Goal: Task Accomplishment & Management: Manage account settings

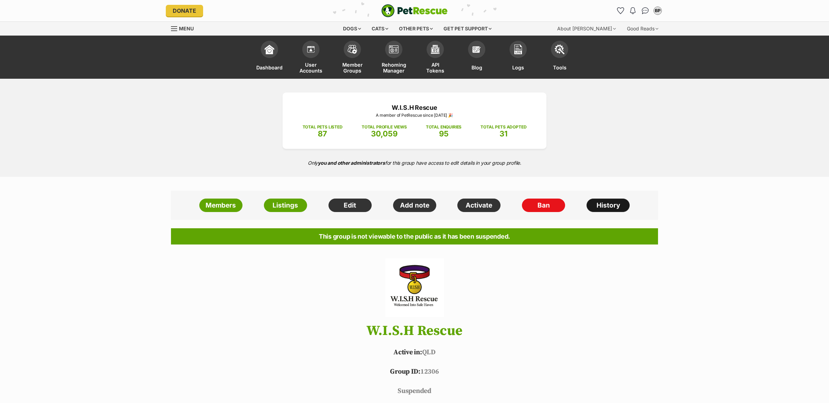
click at [597, 202] on link "History" at bounding box center [607, 206] width 43 height 14
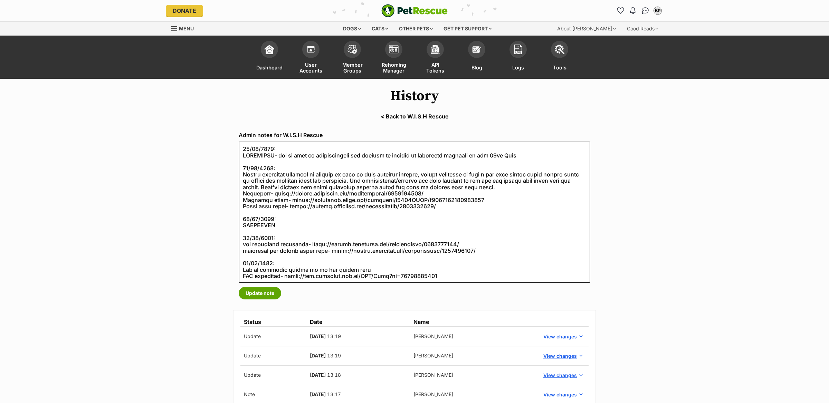
click at [402, 119] on link "< Back to W.I.S.H Rescue" at bounding box center [414, 116] width 829 height 6
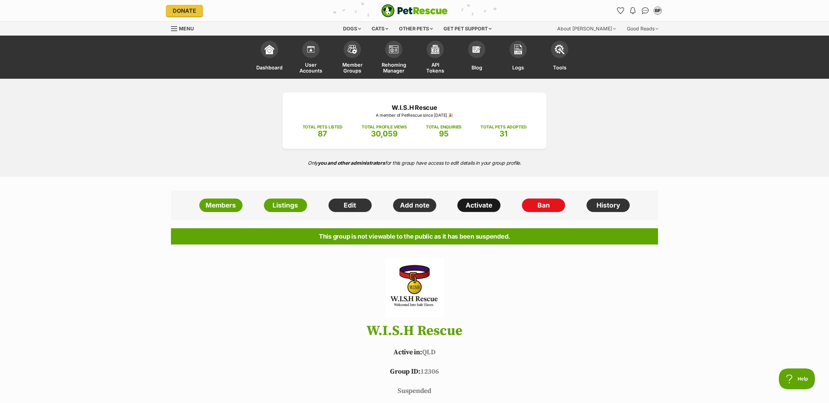
click at [480, 205] on link "Activate" at bounding box center [478, 206] width 43 height 14
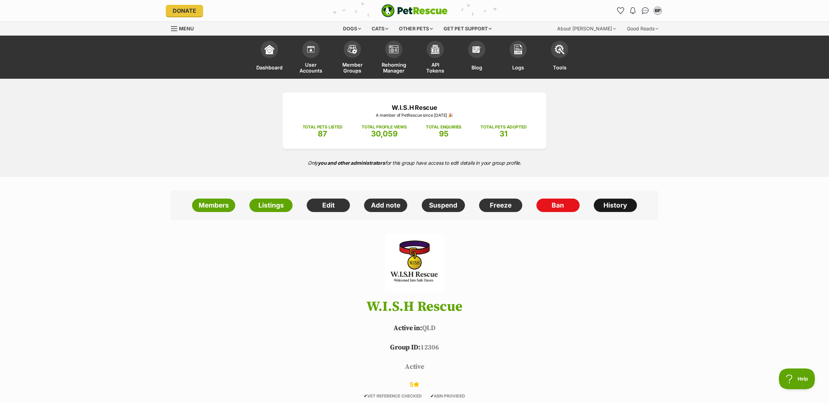
click at [622, 204] on link "History" at bounding box center [614, 206] width 43 height 14
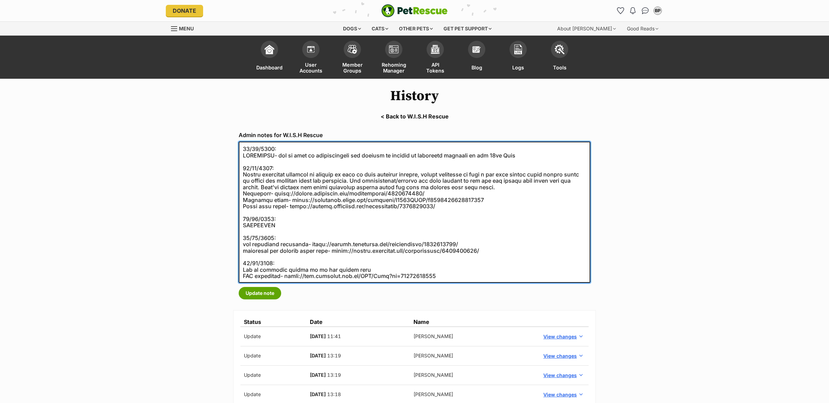
drag, startPoint x: 371, startPoint y: 192, endPoint x: 236, endPoint y: 170, distance: 136.0
click at [236, 170] on div "Admin notes for W.I.S.H Rescue Update note" at bounding box center [414, 215] width 362 height 178
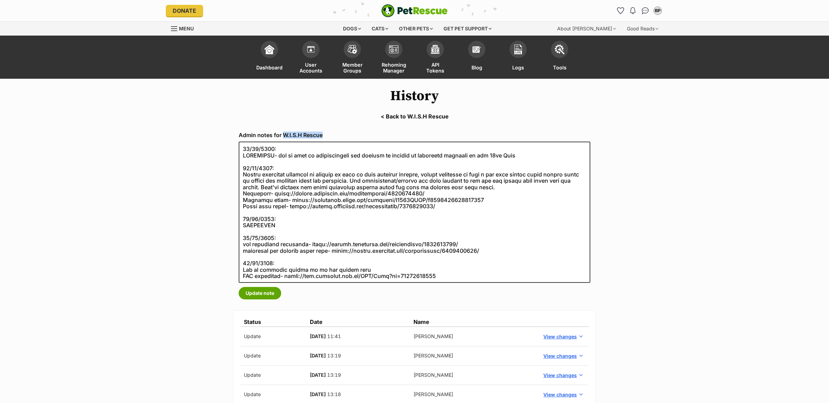
drag, startPoint x: 331, startPoint y: 135, endPoint x: 283, endPoint y: 134, distance: 48.3
click at [283, 134] on label "Admin notes for W.I.S.H Rescue" at bounding box center [414, 135] width 351 height 6
copy label "W.I.S.H Rescue"
click at [428, 117] on link "< Back to W.I.S.H Rescue" at bounding box center [414, 116] width 829 height 6
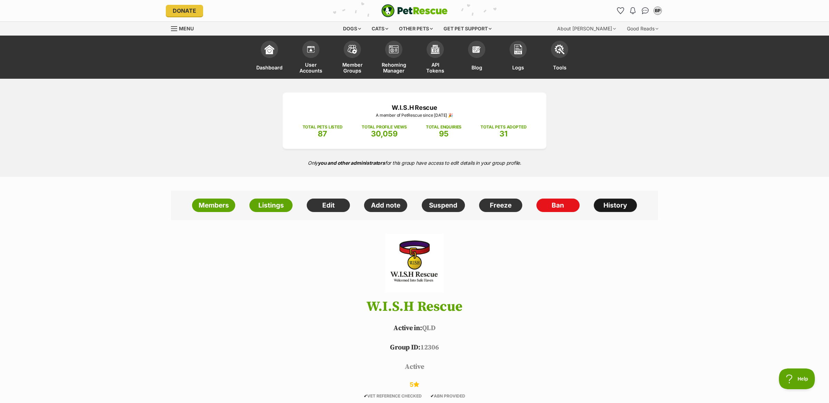
click at [613, 204] on link "History" at bounding box center [614, 206] width 43 height 14
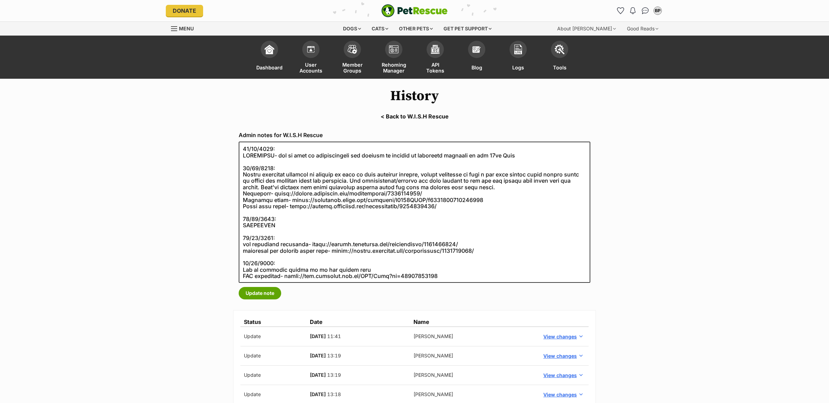
click at [398, 117] on link "< Back to W.I.S.H Rescue" at bounding box center [414, 116] width 829 height 6
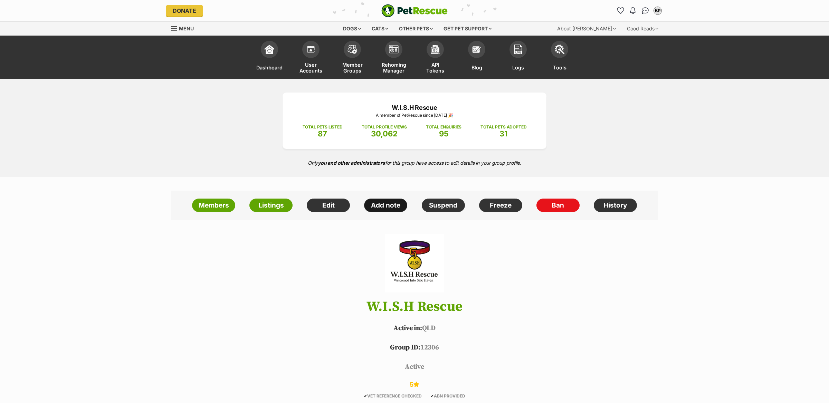
click at [374, 208] on link "Add note" at bounding box center [385, 206] width 43 height 14
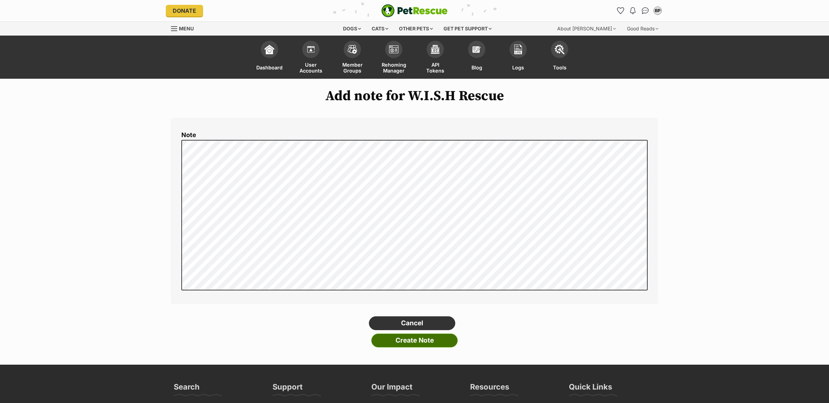
click at [425, 341] on input "Create Note" at bounding box center [414, 340] width 86 height 14
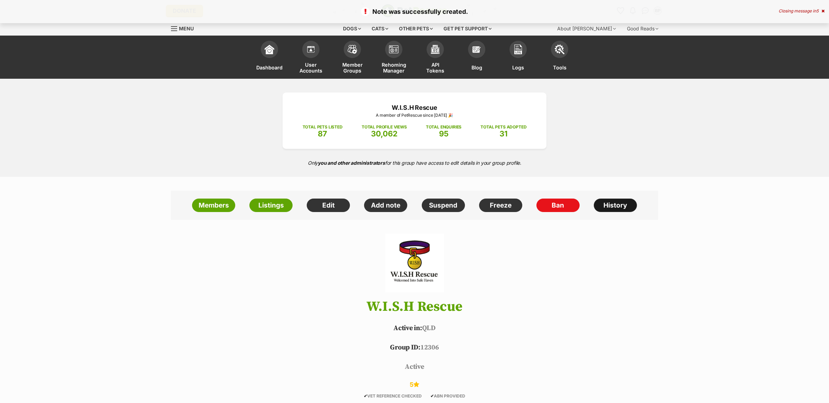
click at [621, 203] on link "History" at bounding box center [614, 206] width 43 height 14
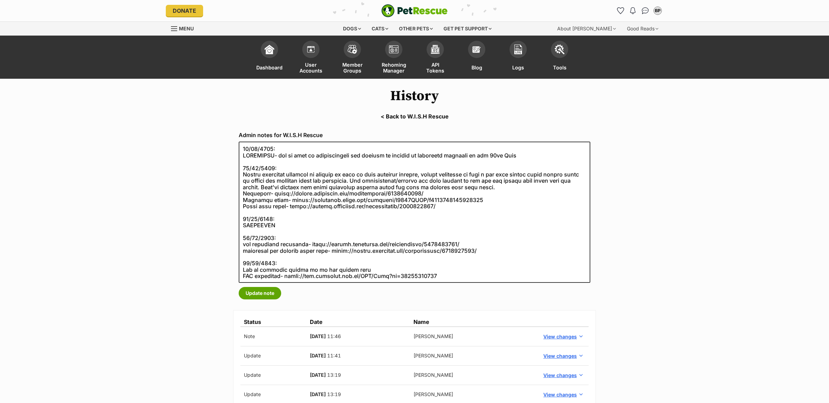
click at [562, 330] on td "View changes" at bounding box center [562, 337] width 51 height 20
click at [545, 339] on span "View changes" at bounding box center [559, 336] width 33 height 7
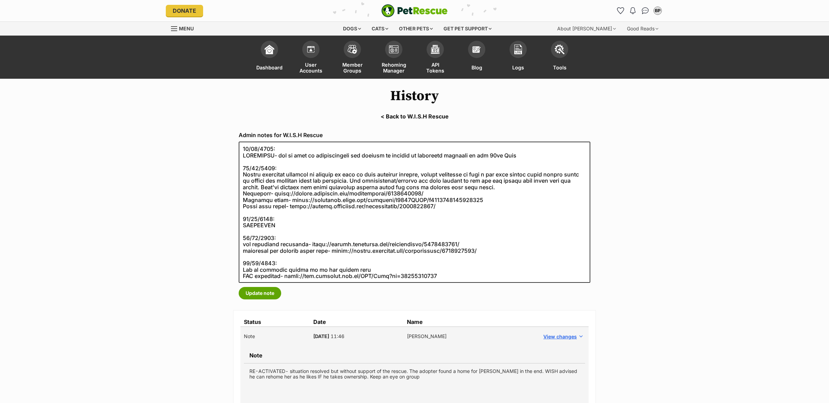
click at [395, 376] on td "RE-ACTIVATED- situation resolved but without support of the rescue. The adopter…" at bounding box center [414, 373] width 341 height 21
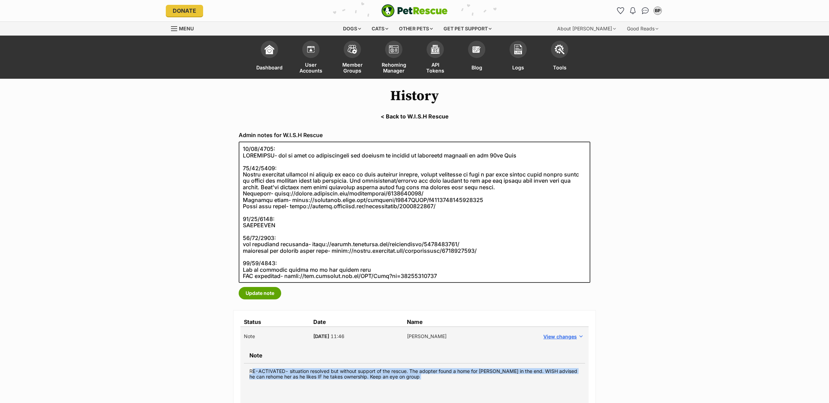
click at [395, 376] on td "RE-ACTIVATED- situation resolved but without support of the rescue. The adopter…" at bounding box center [414, 373] width 341 height 21
copy tbody "RE-ACTIVATED- situation resolved but without support of the rescue. The adopter…"
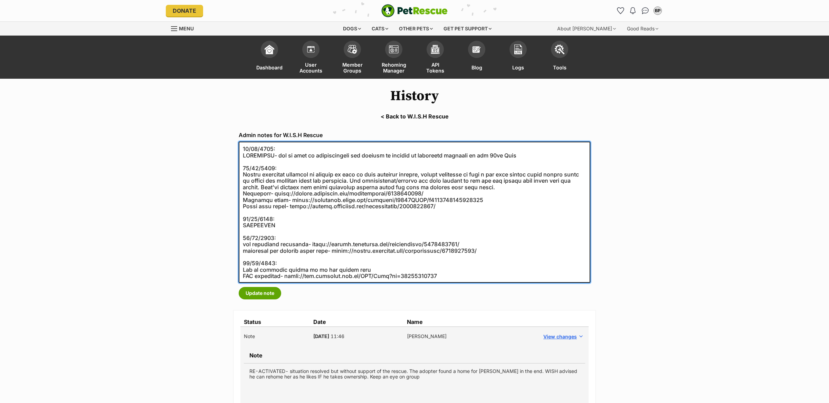
click at [242, 148] on textarea at bounding box center [414, 212] width 351 height 141
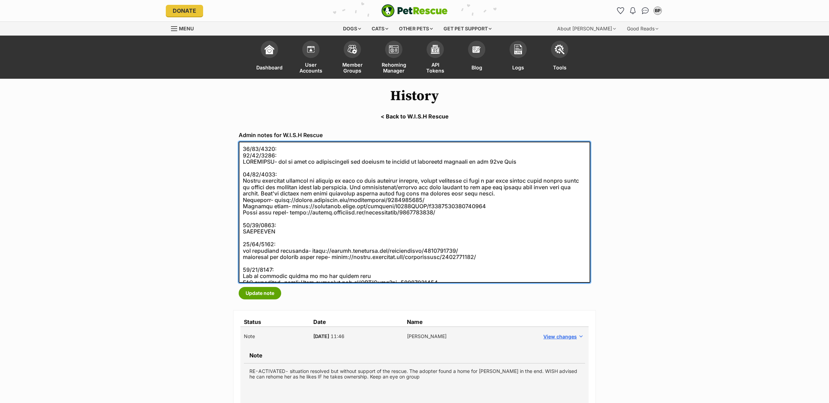
paste textarea "RE-ACTIVATED- situation resolved but without support of the rescue. The adopter…"
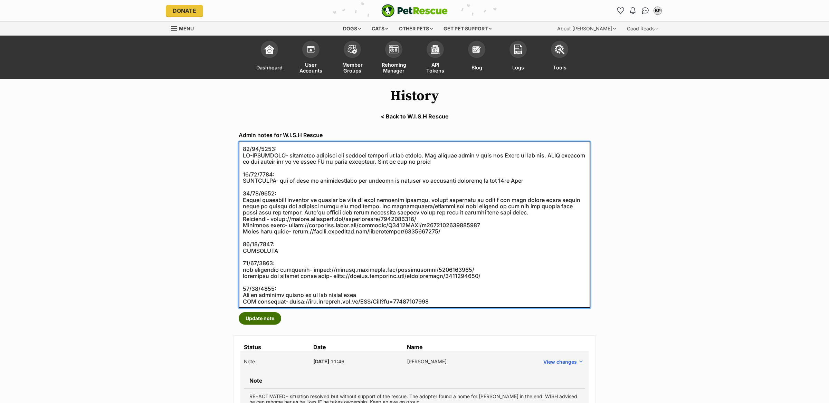
type textarea "30/09/2025: RE-ACTIVATED- situation resolved but without support of the rescue.…"
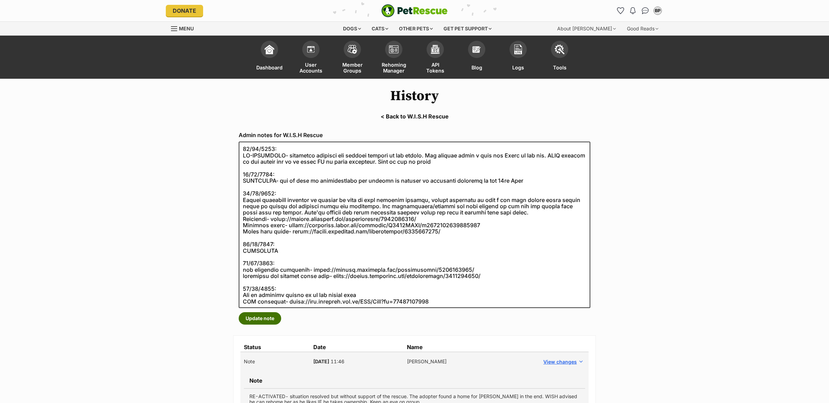
click at [271, 318] on button "Update note" at bounding box center [260, 318] width 42 height 12
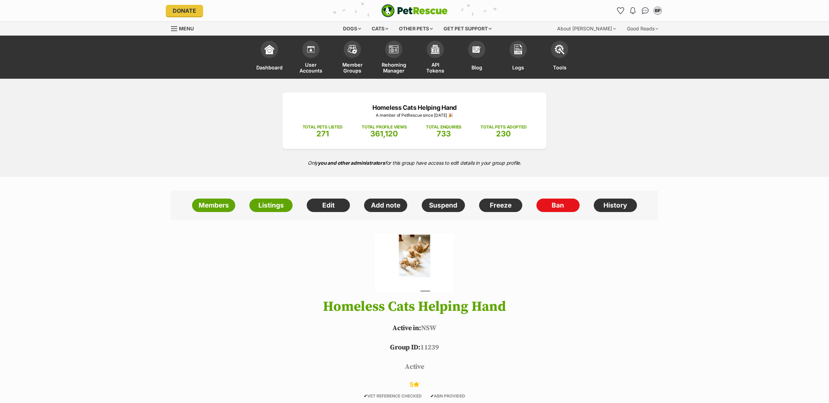
click at [624, 210] on link "History" at bounding box center [614, 206] width 43 height 14
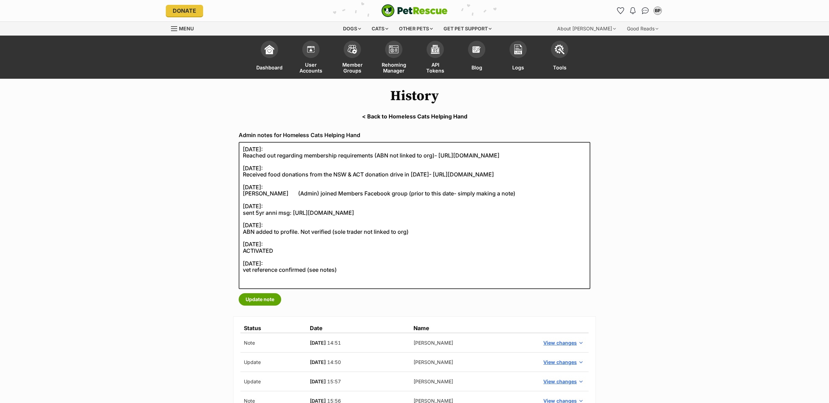
click at [380, 114] on link "< Back to Homeless Cats Helping Hand" at bounding box center [414, 116] width 829 height 6
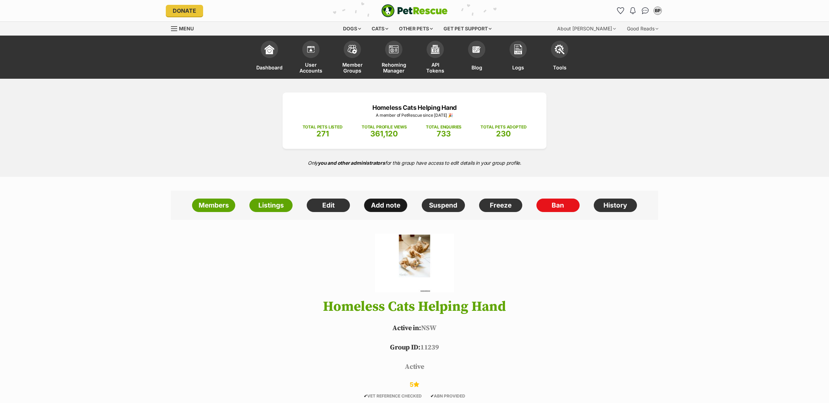
click at [381, 210] on link "Add note" at bounding box center [385, 206] width 43 height 14
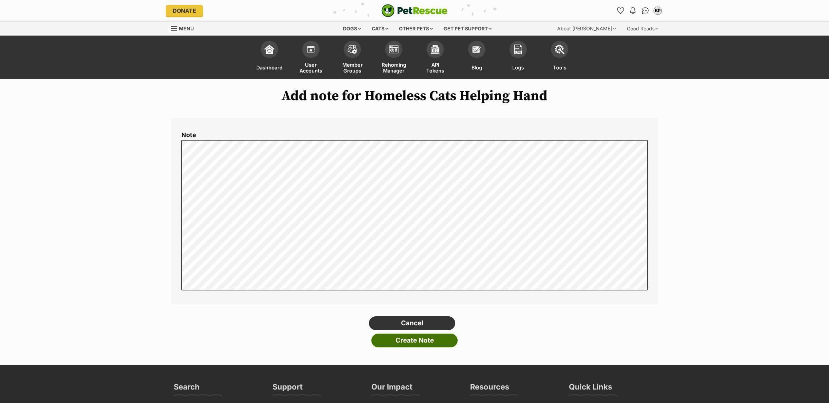
click at [434, 345] on input "Create Note" at bounding box center [414, 340] width 86 height 14
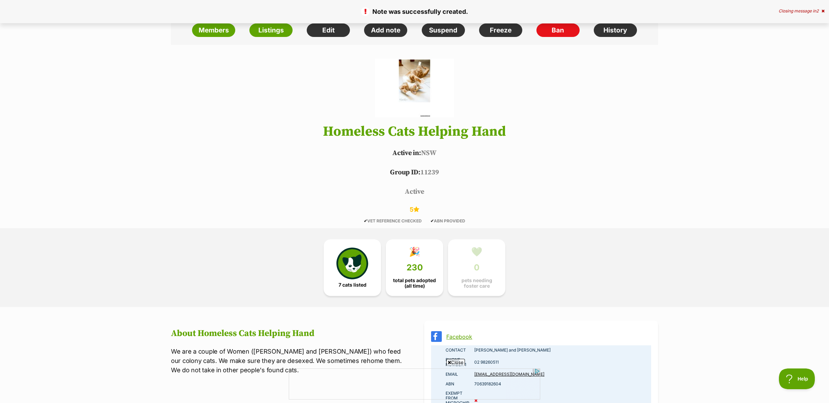
scroll to position [175, 0]
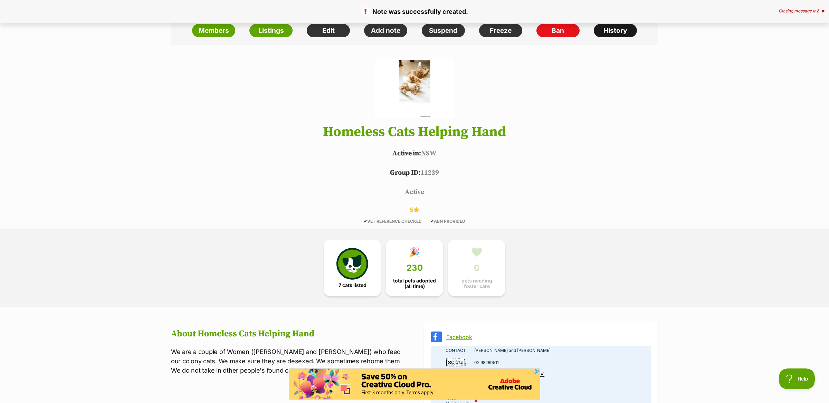
click at [609, 37] on link "History" at bounding box center [614, 31] width 43 height 14
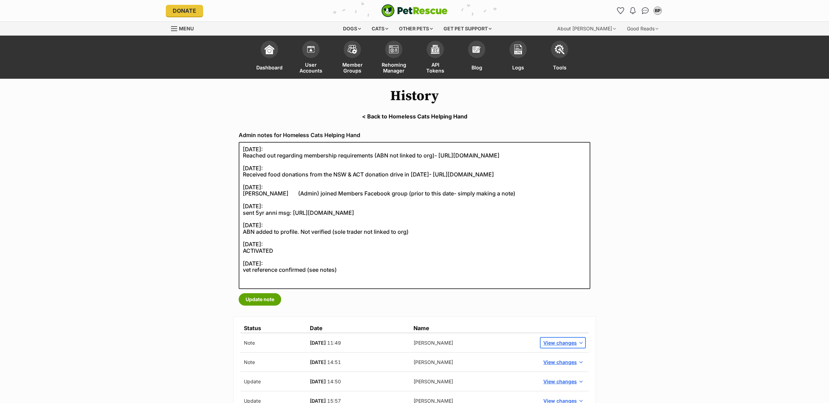
drag, startPoint x: 569, startPoint y: 342, endPoint x: 468, endPoint y: 359, distance: 102.6
click at [569, 342] on span "View changes" at bounding box center [559, 342] width 33 height 7
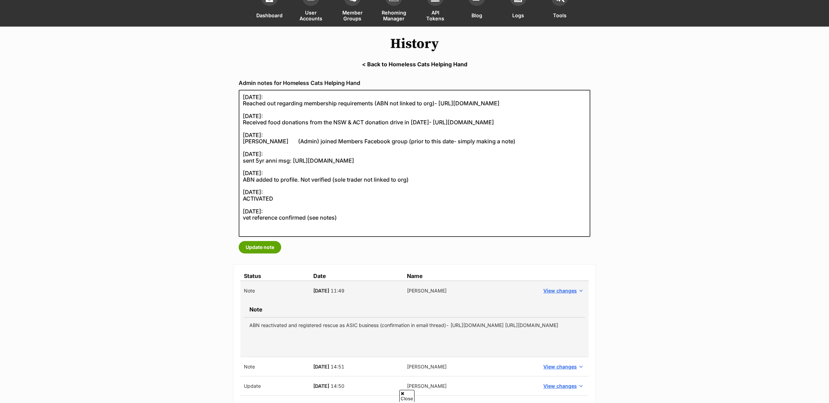
click at [370, 333] on td "ABN reactivated and registered rescue as ASIC business (confirmation in email t…" at bounding box center [414, 325] width 341 height 16
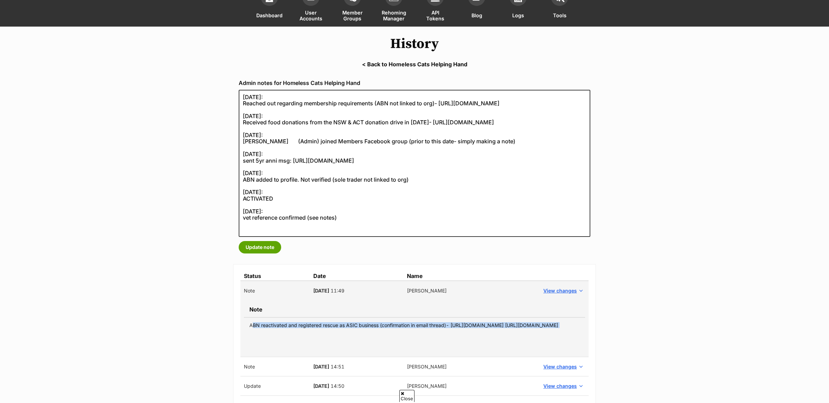
click at [370, 333] on td "ABN reactivated and registered rescue as ASIC business (confirmation in email t…" at bounding box center [414, 325] width 341 height 16
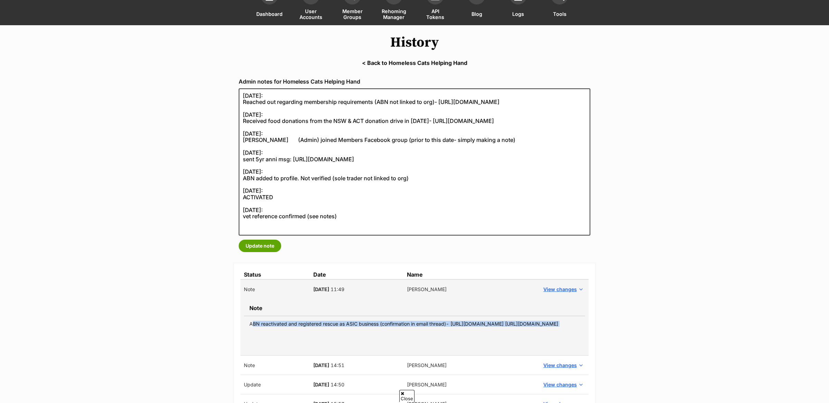
copy tbody "ABN reactivated and registered rescue as ASIC business (confirmation in email t…"
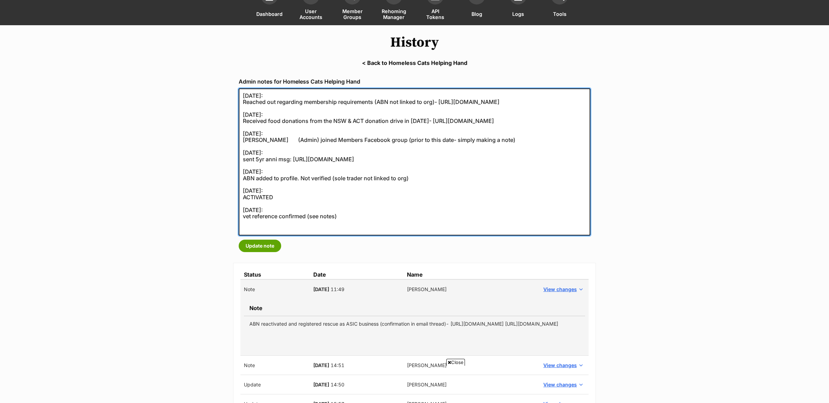
click at [240, 96] on textarea "11/09/2025: Reached out regarding membership requirements (ABN not linked to or…" at bounding box center [414, 161] width 351 height 147
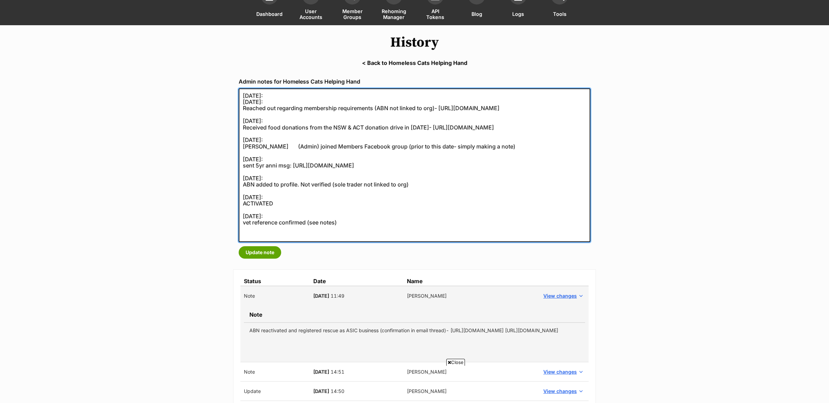
paste textarea "ABN reactivated and registered rescue as ASIC business (confirmation in email t…"
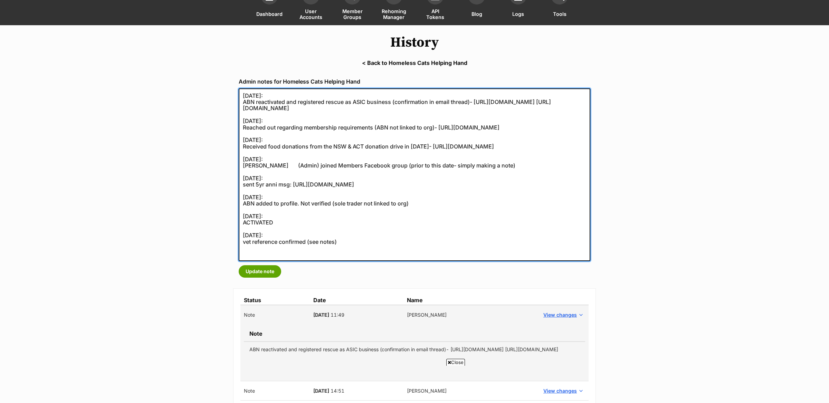
click at [290, 107] on textarea "11/09/2025: Reached out regarding membership requirements (ABN not linked to or…" at bounding box center [414, 174] width 351 height 173
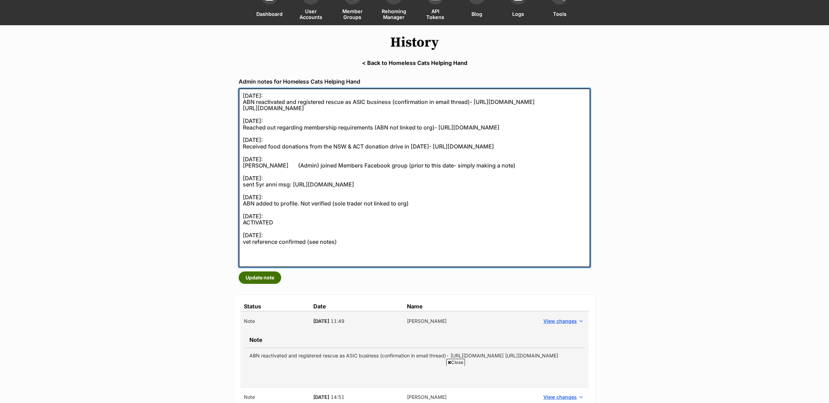
type textarea "30/09/2025: ABN reactivated and registered rescue as ASIC business (confirmatio…"
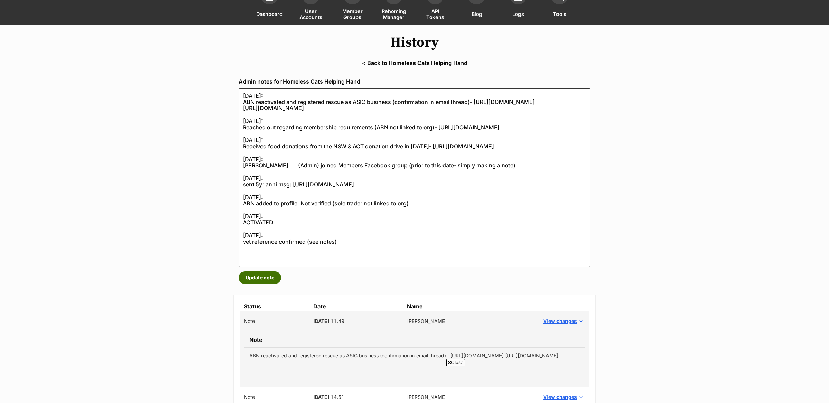
click at [248, 282] on button "Update note" at bounding box center [260, 277] width 42 height 12
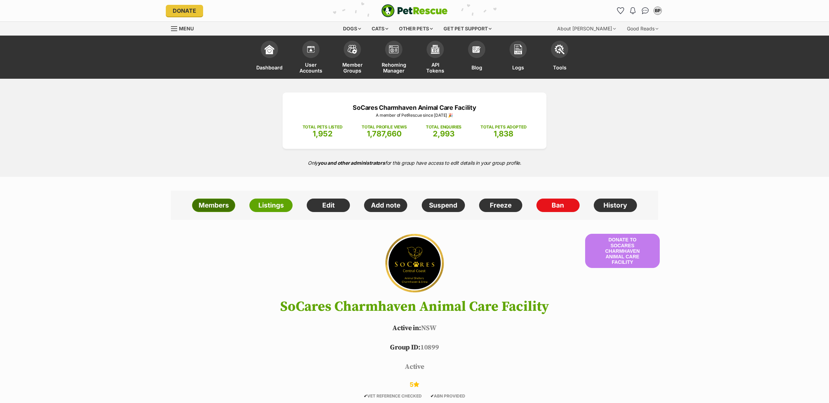
click at [212, 206] on link "Members" at bounding box center [213, 206] width 43 height 14
click at [213, 202] on link "Members" at bounding box center [213, 206] width 43 height 14
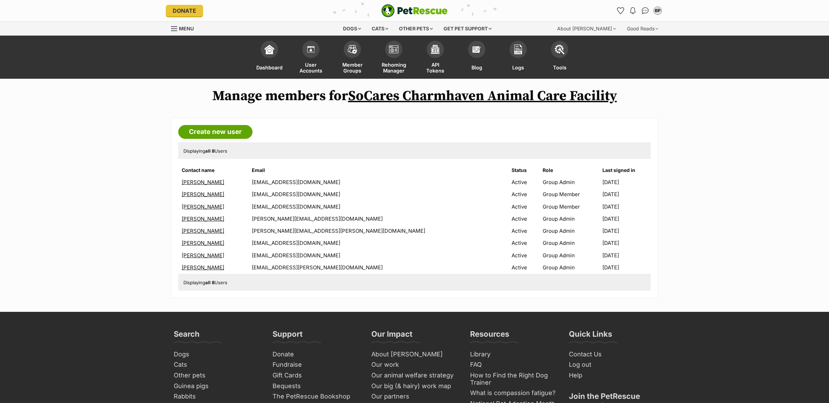
click at [199, 181] on link "Karen Sluyter" at bounding box center [203, 182] width 42 height 7
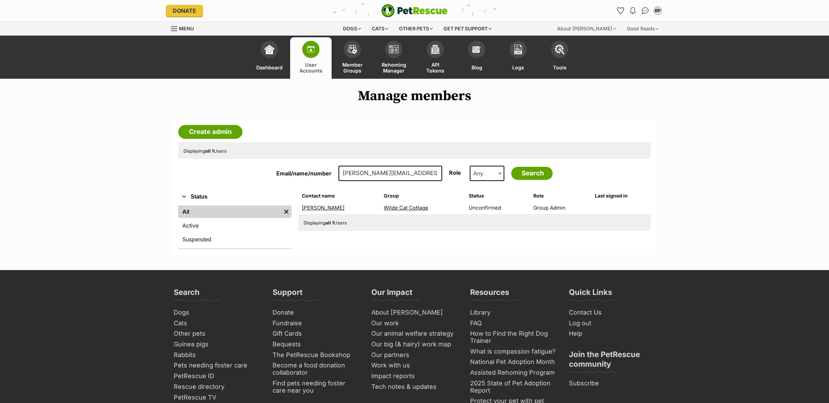
click at [314, 209] on link "[PERSON_NAME]" at bounding box center [323, 207] width 42 height 7
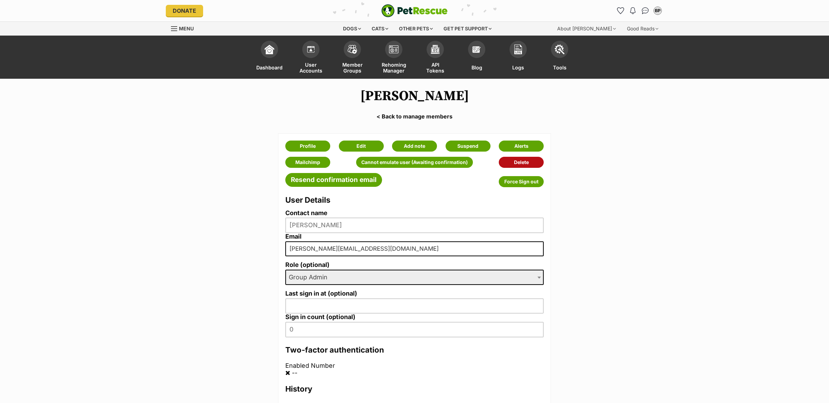
click at [532, 159] on link "Delete" at bounding box center [520, 162] width 45 height 11
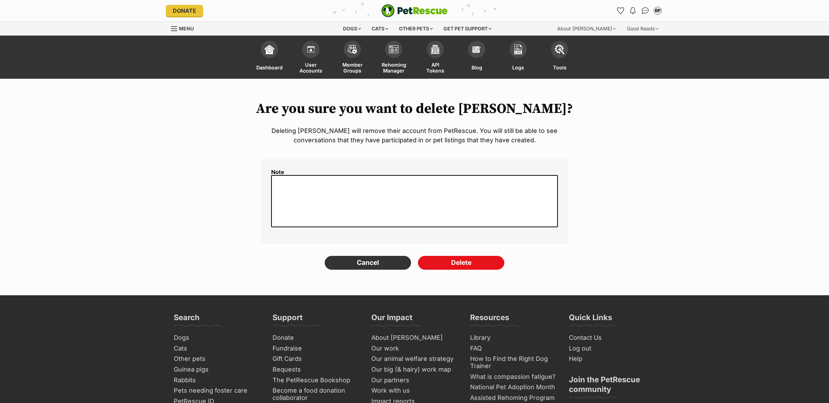
click at [385, 232] on div "Note" at bounding box center [414, 200] width 307 height 85
click at [383, 214] on textarea at bounding box center [414, 201] width 287 height 52
paste textarea "https://secure.helpscout.net/conversation/3091940294/193304?viewId=680779"
drag, startPoint x: 536, startPoint y: 182, endPoint x: 463, endPoint y: 181, distance: 73.2
click at [463, 182] on textarea "requested- https://secure.helpscout.net/conversation/3091940294/193304?viewId=6…" at bounding box center [414, 201] width 287 height 52
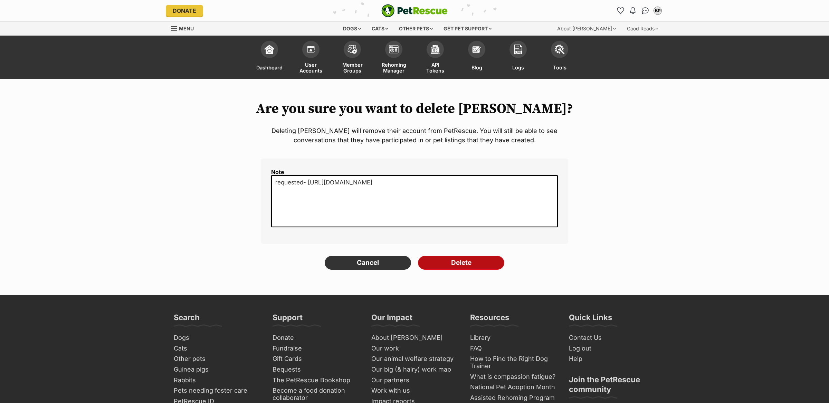
type textarea "requested- https://secure.helpscout.net/conversation/3091940294/"
click at [461, 260] on input "Delete" at bounding box center [461, 263] width 86 height 14
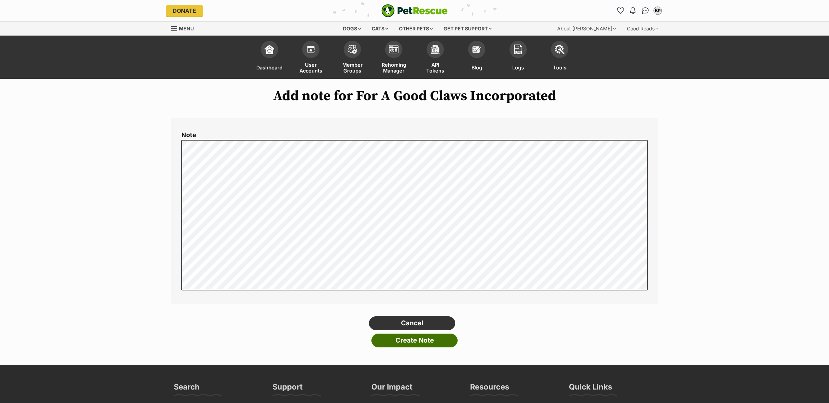
click at [441, 343] on input "Create Note" at bounding box center [414, 340] width 86 height 14
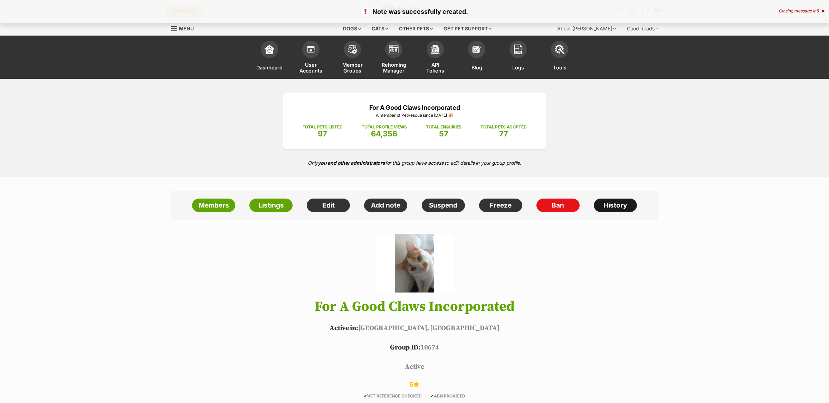
click at [602, 209] on link "History" at bounding box center [614, 206] width 43 height 14
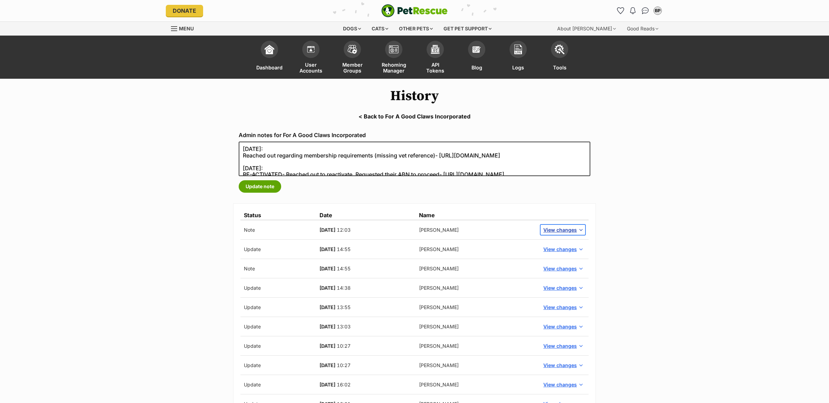
click at [562, 230] on span "View changes" at bounding box center [559, 229] width 33 height 7
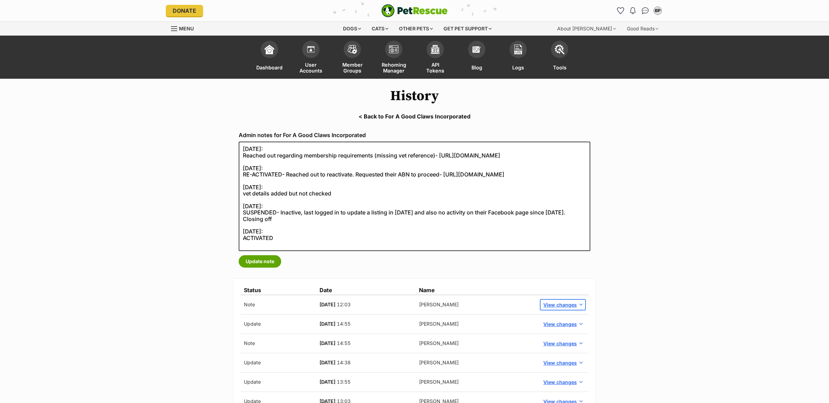
drag, startPoint x: 549, startPoint y: 304, endPoint x: 413, endPoint y: 320, distance: 137.2
click at [537, 304] on td "View changes" at bounding box center [562, 305] width 51 height 20
click at [546, 306] on span "View changes" at bounding box center [559, 304] width 33 height 7
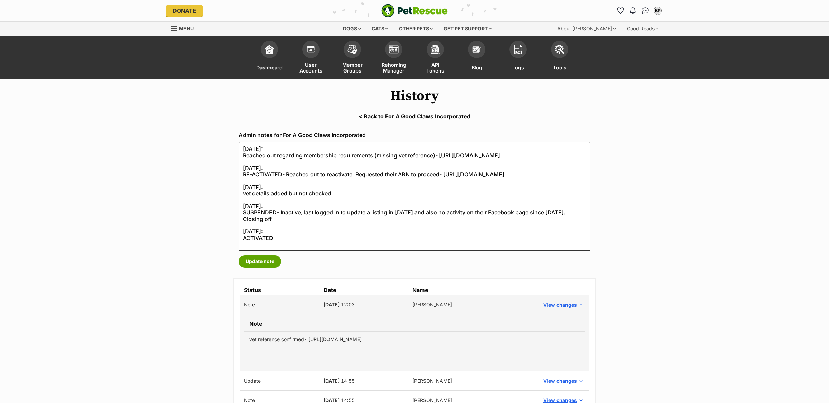
click at [391, 340] on td "vet reference confirmed- [URL][DOMAIN_NAME]" at bounding box center [414, 339] width 341 height 16
copy tbody "vet reference confirmed- [URL][DOMAIN_NAME]"
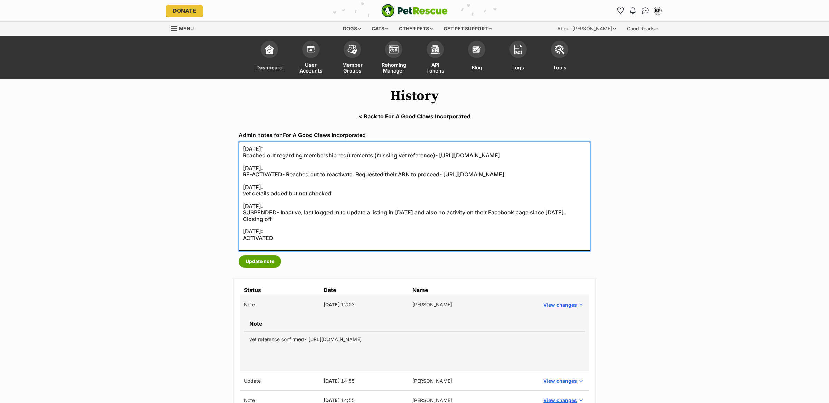
click at [243, 148] on textarea "[DATE]: Reached out regarding membership requirements (missing vet reference)- …" at bounding box center [414, 196] width 351 height 109
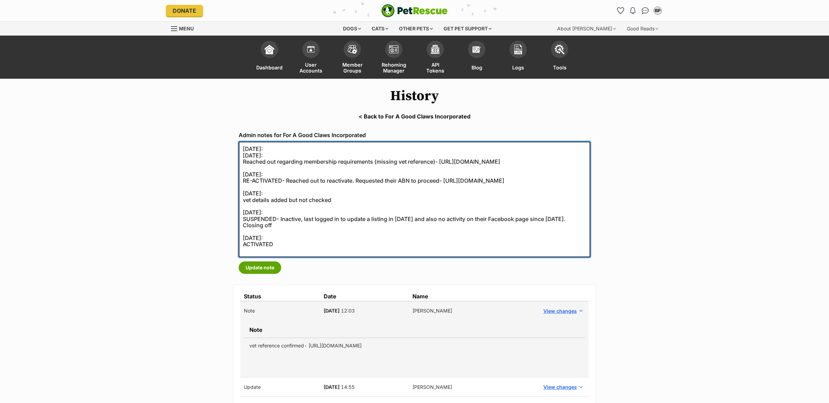
paste textarea "vet reference confirmed- https://secure.helpscout.net/conversation/3089152119/1…"
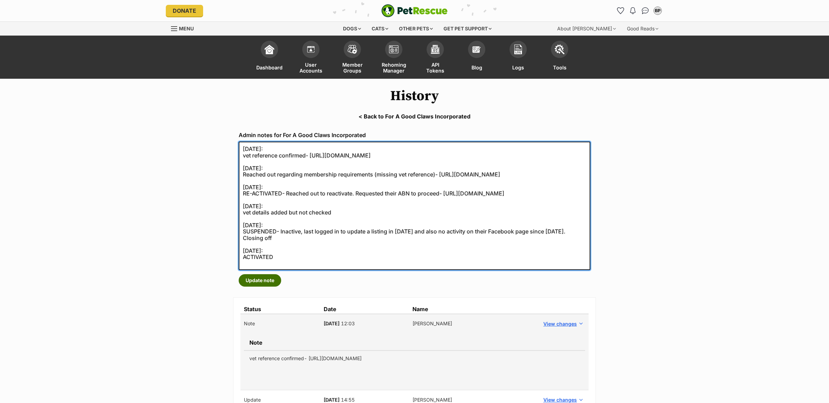
type textarea "30/09/2025: vet reference confirmed- https://secure.helpscout.net/conversation/…"
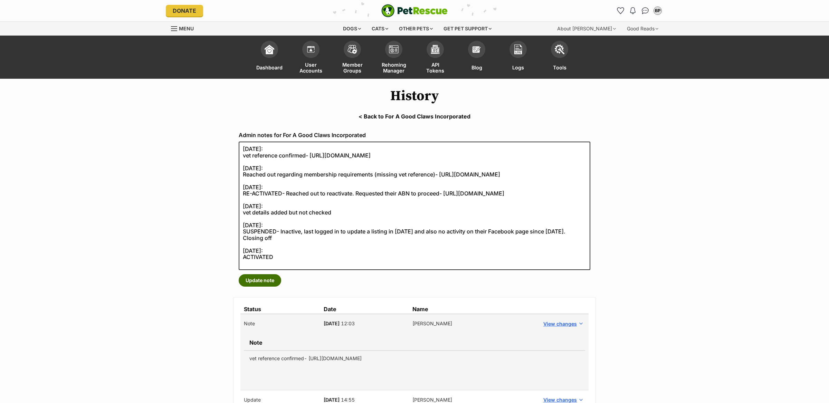
click at [259, 281] on button "Update note" at bounding box center [260, 280] width 42 height 12
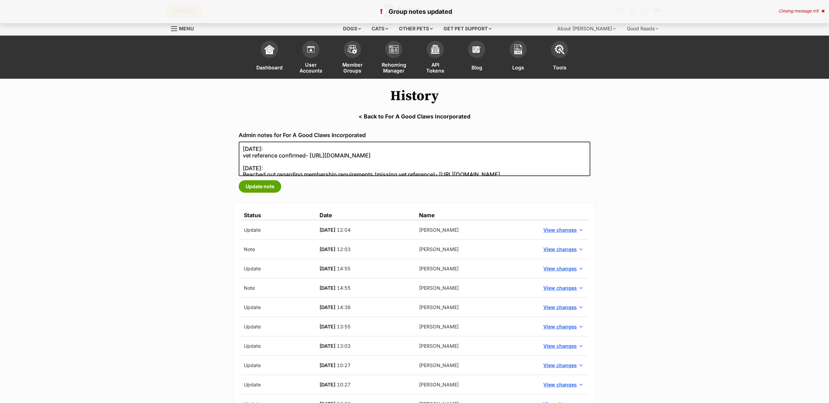
click at [430, 116] on link "< Back to For A Good Claws Incorporated" at bounding box center [414, 116] width 829 height 6
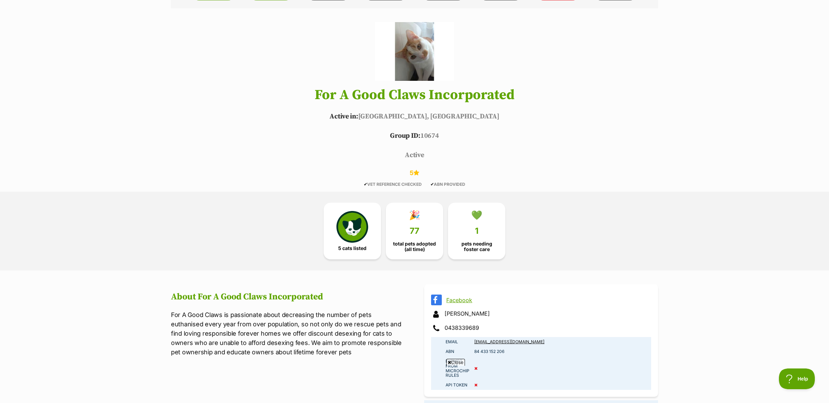
scroll to position [180, 0]
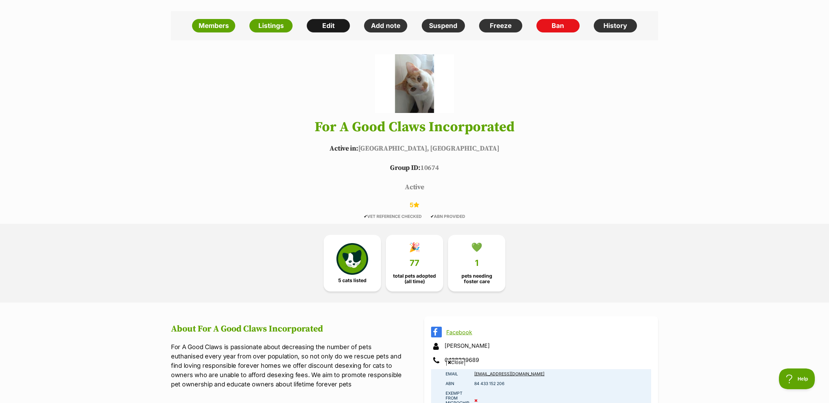
click at [319, 23] on link "Edit" at bounding box center [328, 26] width 43 height 14
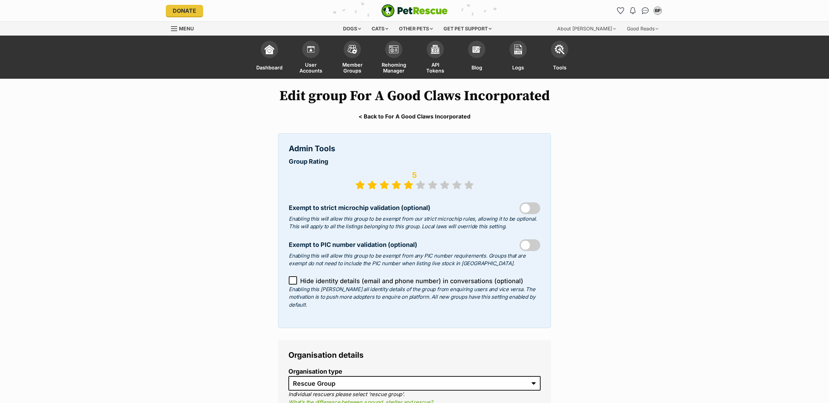
select select "rescue group"
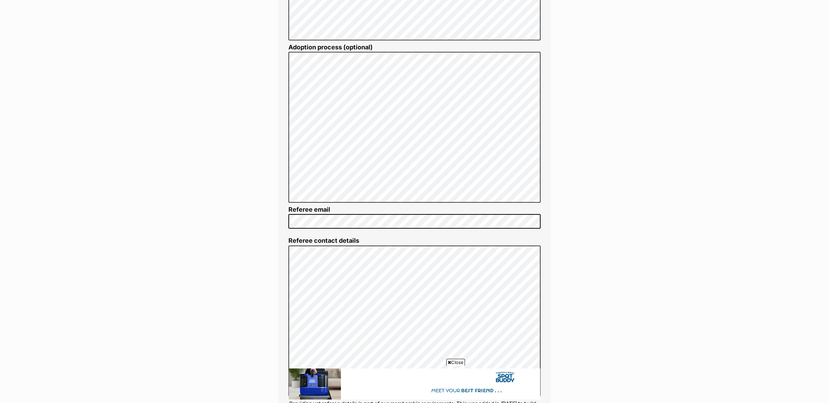
scroll to position [1289, 0]
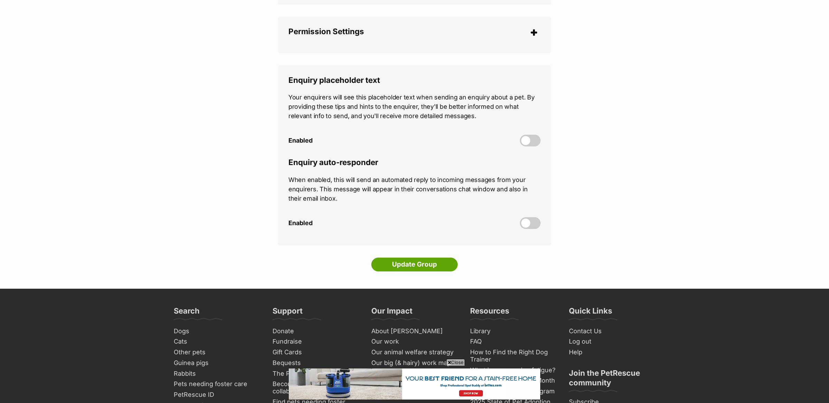
scroll to position [2087, 0]
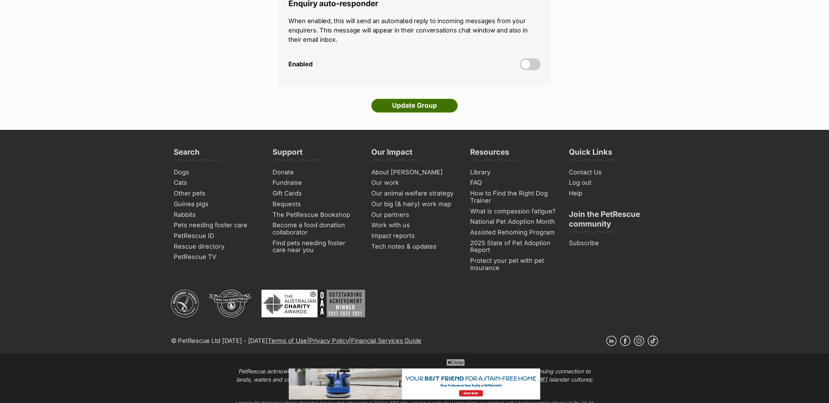
click at [388, 99] on input "Update Group" at bounding box center [414, 106] width 86 height 14
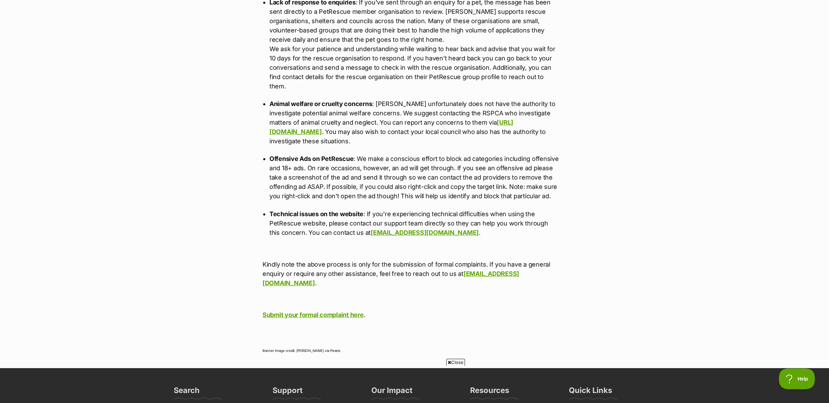
scroll to position [1132, 0]
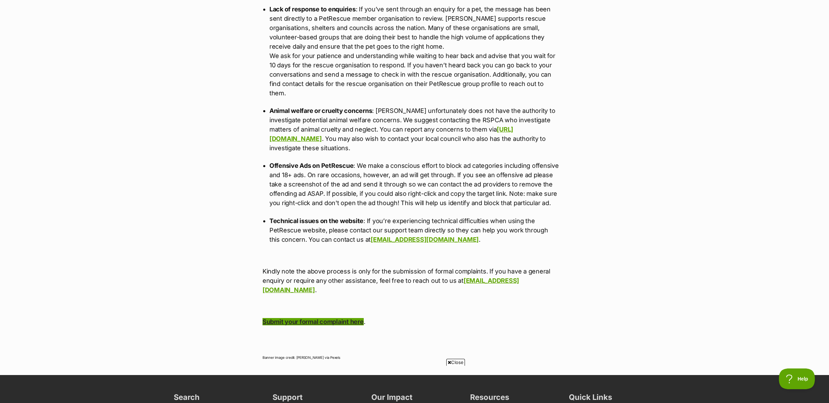
click at [327, 318] on link "Submit your formal complaint here" at bounding box center [312, 321] width 101 height 7
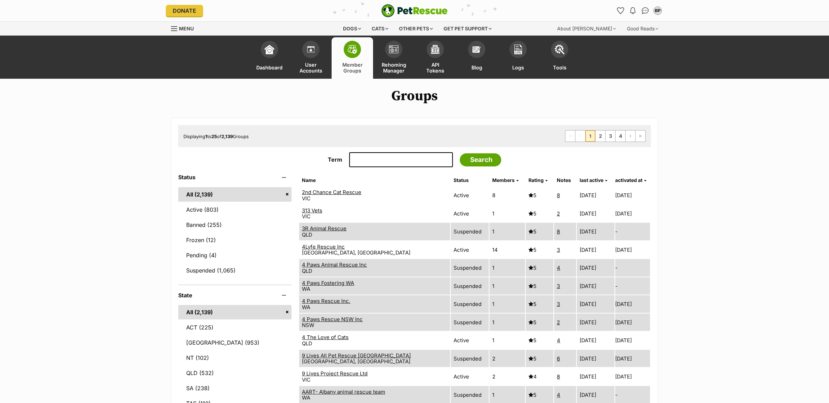
click at [373, 162] on input "Term" at bounding box center [401, 159] width 104 height 15
type input "blue mountains"
click at [459, 153] on input "Search" at bounding box center [479, 159] width 41 height 13
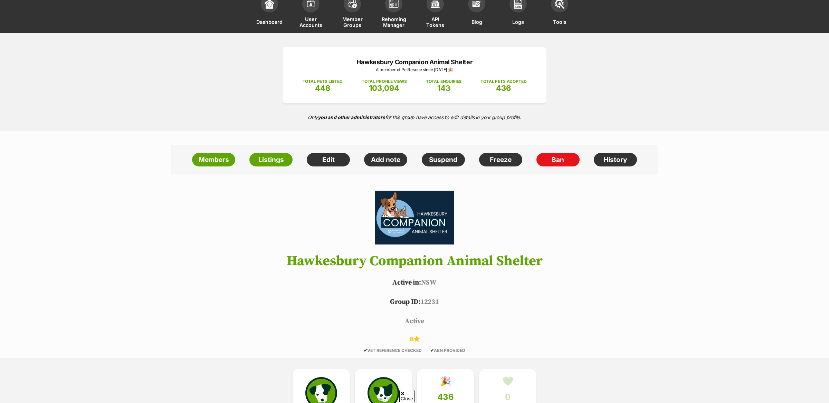
scroll to position [55, 0]
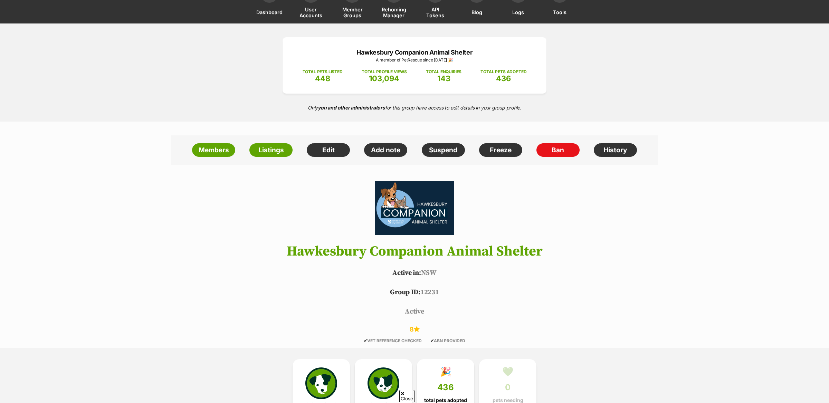
click at [408, 253] on h1 "Hawkesbury Companion Animal Shelter" at bounding box center [414, 251] width 507 height 15
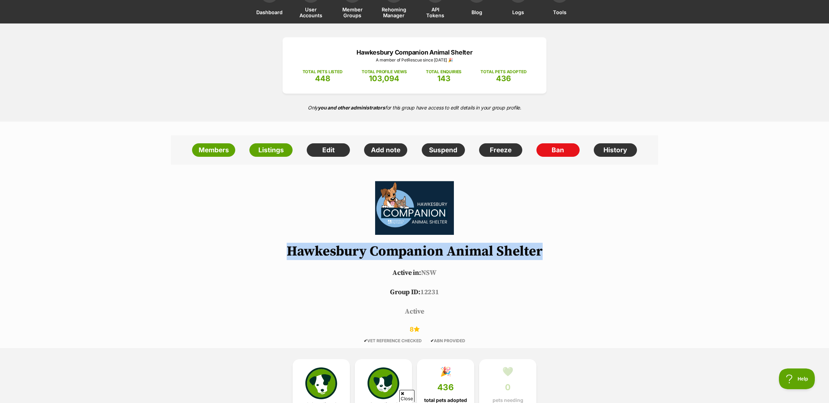
click at [408, 253] on h1 "Hawkesbury Companion Animal Shelter" at bounding box center [414, 251] width 507 height 15
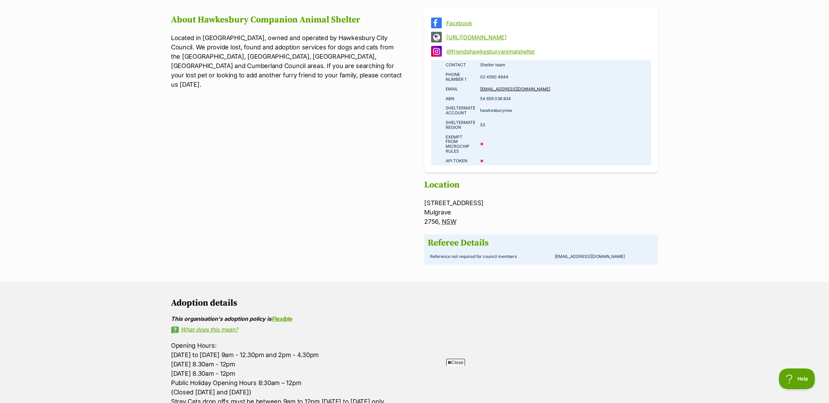
click at [459, 361] on span "Close" at bounding box center [455, 362] width 19 height 7
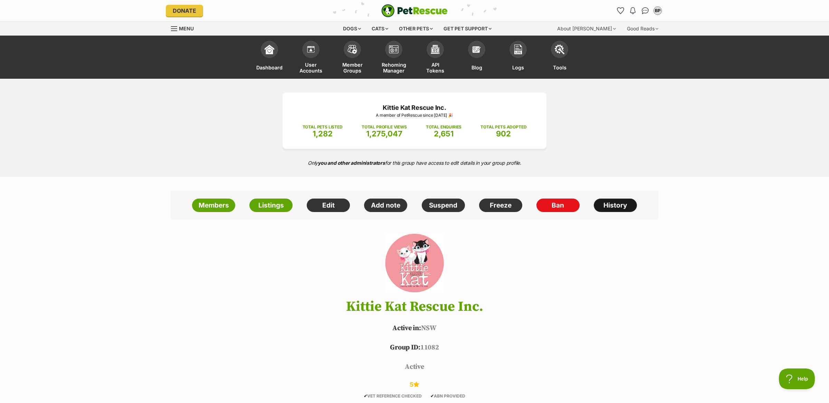
click at [602, 203] on link "History" at bounding box center [614, 206] width 43 height 14
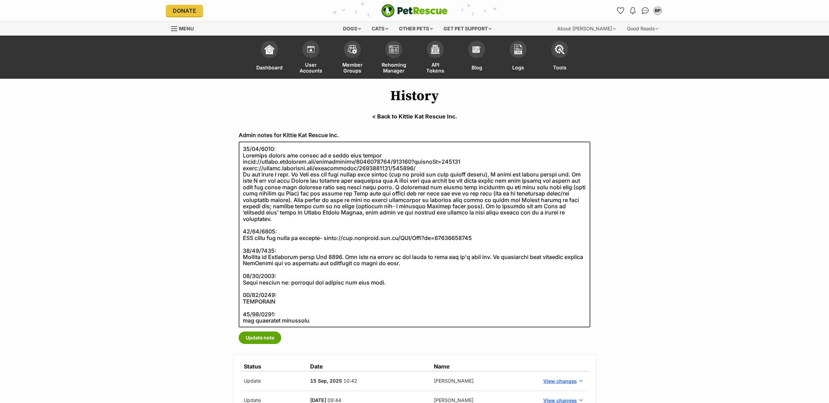
click at [378, 115] on link "< Back to Kittie Kat Rescue Inc." at bounding box center [414, 116] width 829 height 6
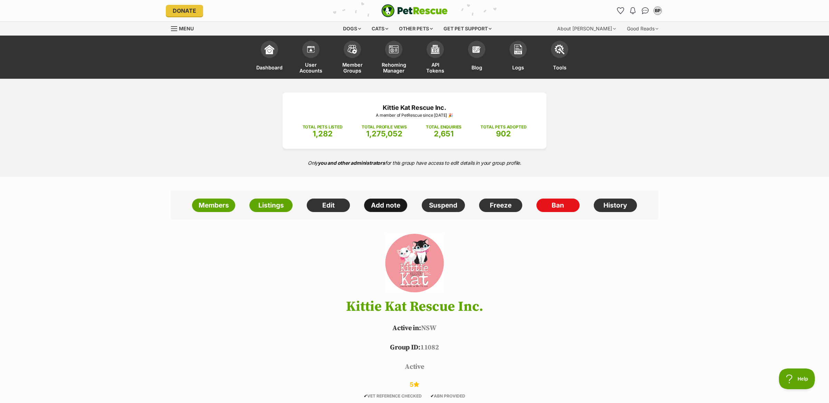
click at [385, 202] on link "Add note" at bounding box center [385, 206] width 43 height 14
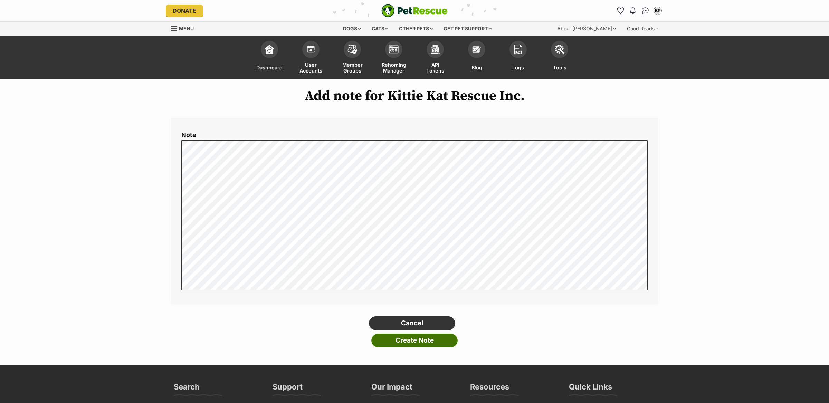
click at [426, 340] on input "Create Note" at bounding box center [414, 340] width 86 height 14
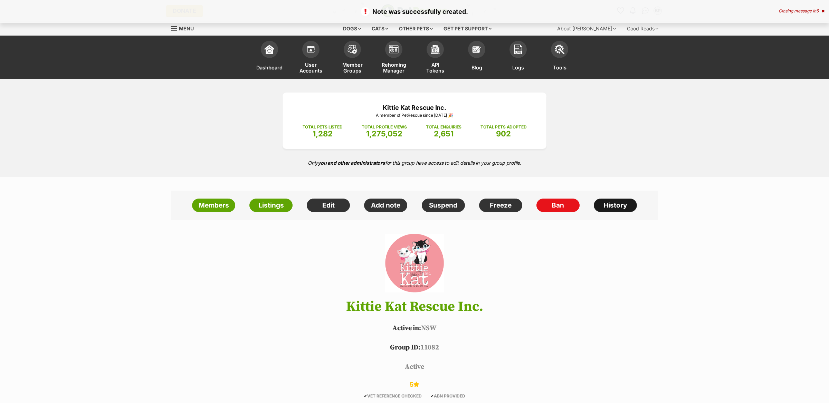
click at [627, 211] on link "History" at bounding box center [614, 206] width 43 height 14
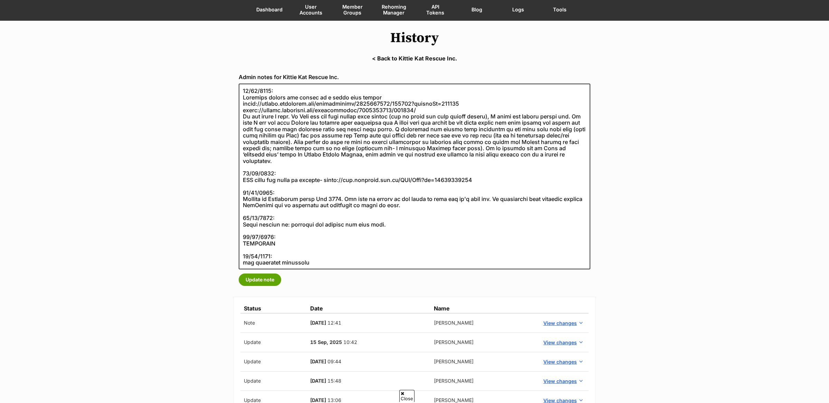
scroll to position [72, 0]
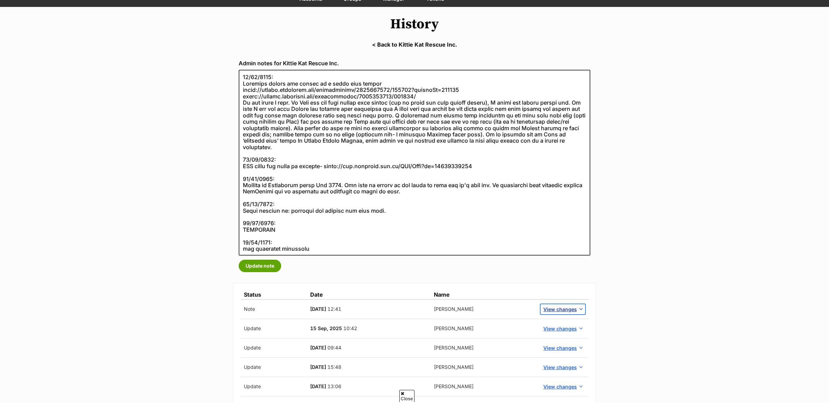
click at [560, 307] on span "View changes" at bounding box center [559, 309] width 33 height 7
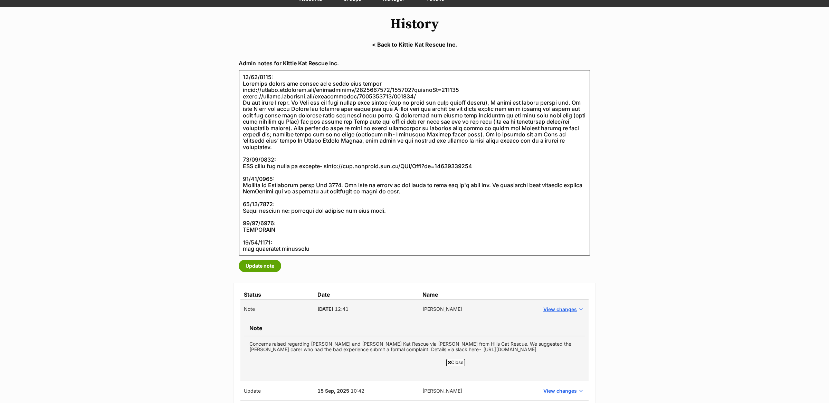
click at [356, 343] on td "Concerns raised regarding [PERSON_NAME] and [PERSON_NAME] Kat Rescue via [PERSO…" at bounding box center [414, 346] width 341 height 21
click at [356, 343] on td "Concerns raised regarding Judith and Kittie Kat Rescue via Cindy from Hills Cat…" at bounding box center [414, 346] width 341 height 21
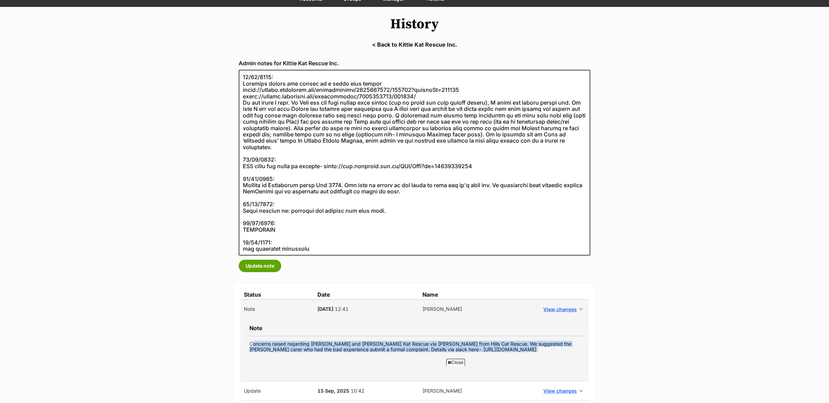
click at [356, 343] on td "Concerns raised regarding Judith and Kittie Kat Rescue via Cindy from Hills Cat…" at bounding box center [414, 346] width 341 height 21
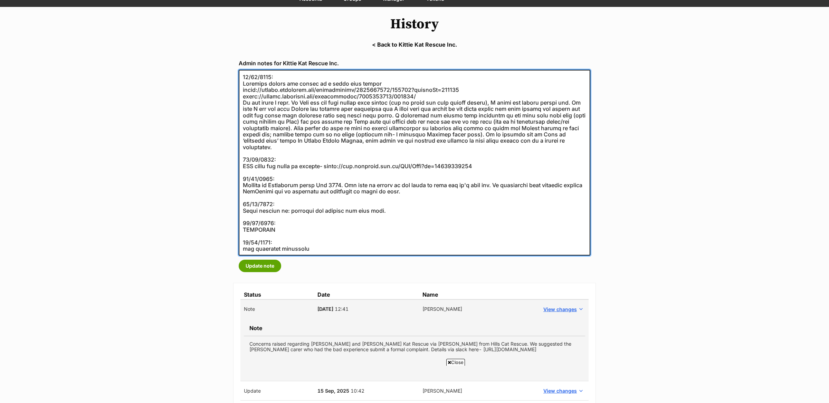
click at [240, 77] on textarea at bounding box center [414, 163] width 351 height 186
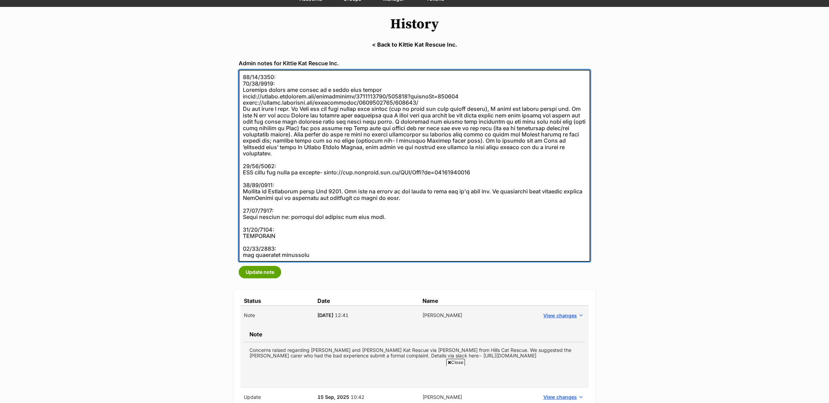
paste textarea "Concerns raised regarding Judith and Kittie Kat Rescue via Cindy from Hills Cat…"
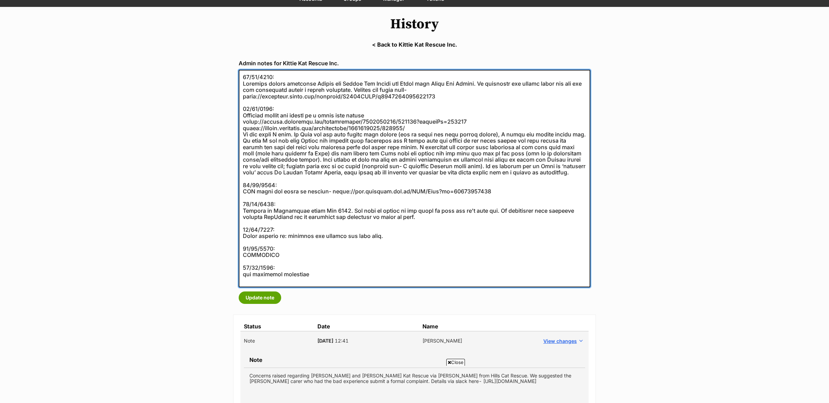
type textarea "11/02/2025: Concerns raised regarding Judith and Kittie Kat Rescue via Cindy fr…"
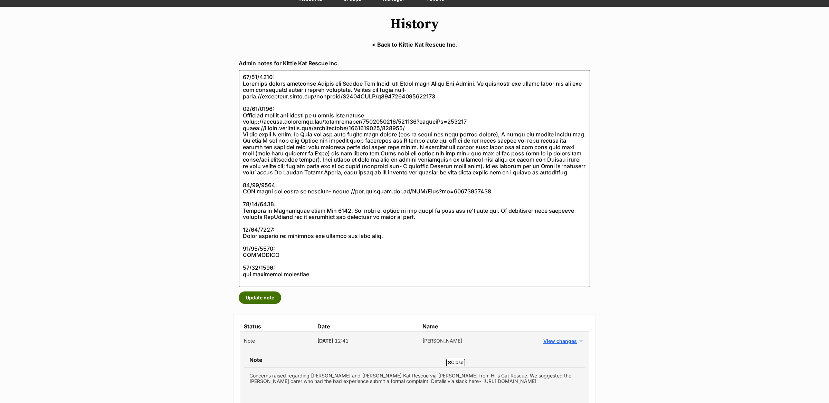
click at [258, 299] on button "Update note" at bounding box center [260, 297] width 42 height 12
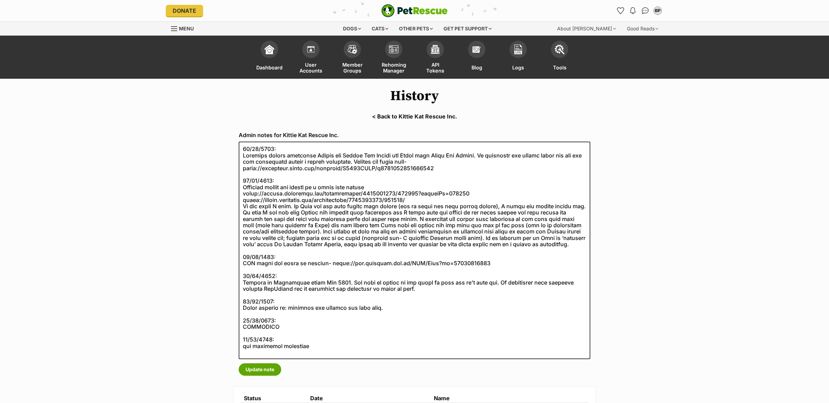
click at [405, 116] on link "< Back to Kittie Kat Rescue Inc." at bounding box center [414, 116] width 829 height 6
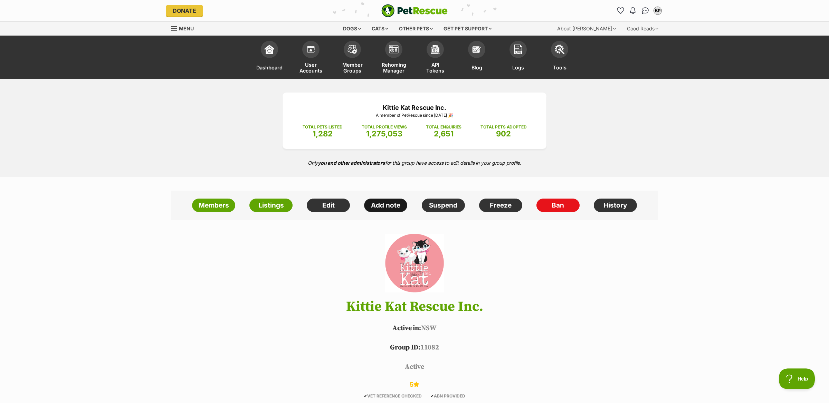
click at [381, 201] on link "Add note" at bounding box center [385, 206] width 43 height 14
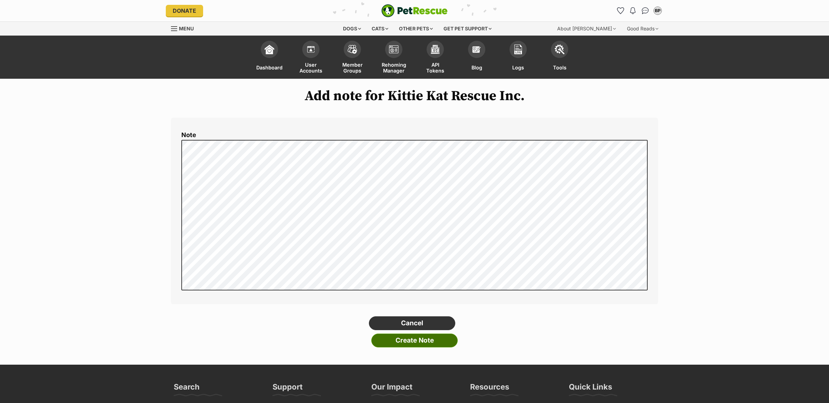
click at [441, 343] on input "Create Note" at bounding box center [414, 340] width 86 height 14
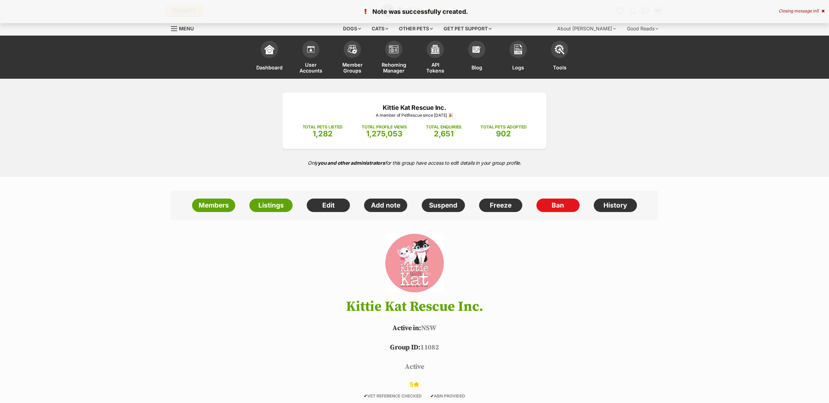
click at [614, 203] on link "History" at bounding box center [614, 206] width 43 height 14
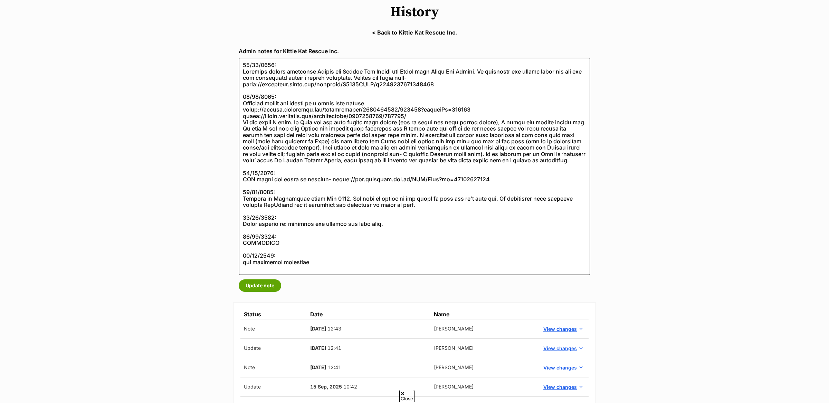
scroll to position [93, 0]
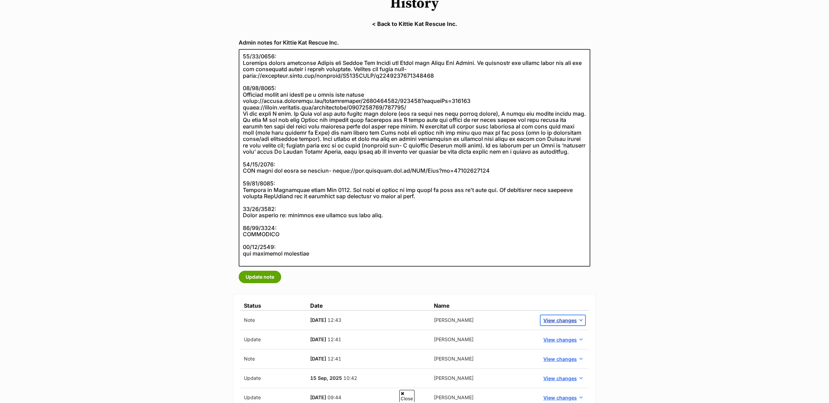
click at [551, 320] on span "View changes" at bounding box center [559, 320] width 33 height 7
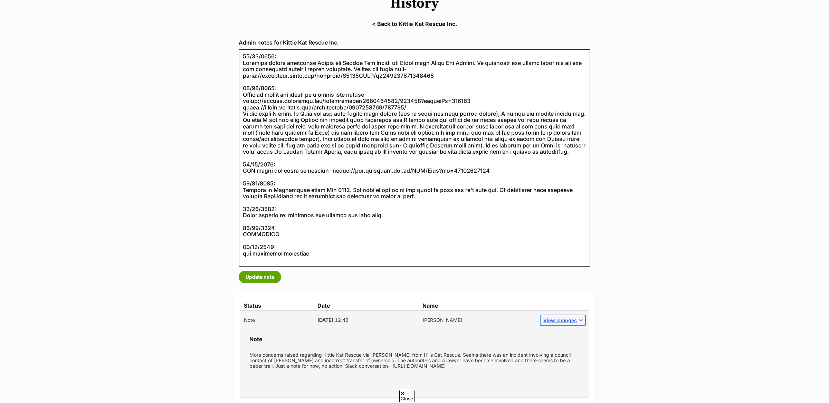
scroll to position [0, 0]
click at [374, 358] on td "More concerns raised regarding Kittie Kat Rescue via Cindy from Hills Cat Rescu…" at bounding box center [414, 360] width 341 height 27
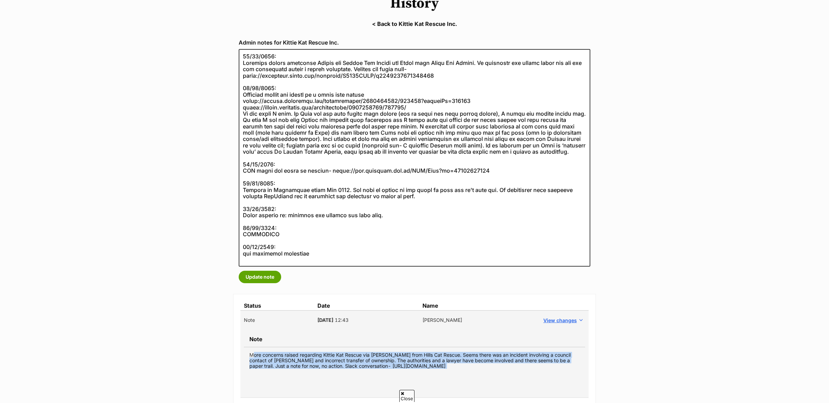
drag, startPoint x: 374, startPoint y: 358, endPoint x: 373, endPoint y: 338, distance: 20.4
click at [374, 358] on td "More concerns raised regarding Kittie Kat Rescue via Cindy from Hills Cat Rescu…" at bounding box center [414, 360] width 341 height 27
copy tbody "More concerns raised regarding Kittie Kat Rescue via Cindy from Hills Cat Rescu…"
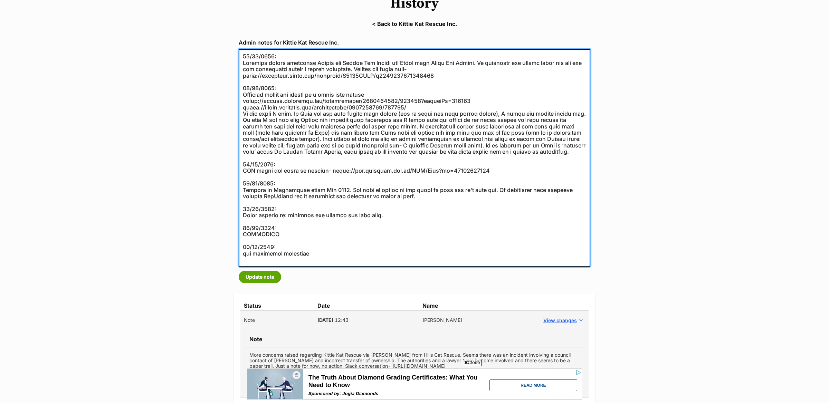
click at [241, 55] on textarea at bounding box center [414, 157] width 351 height 217
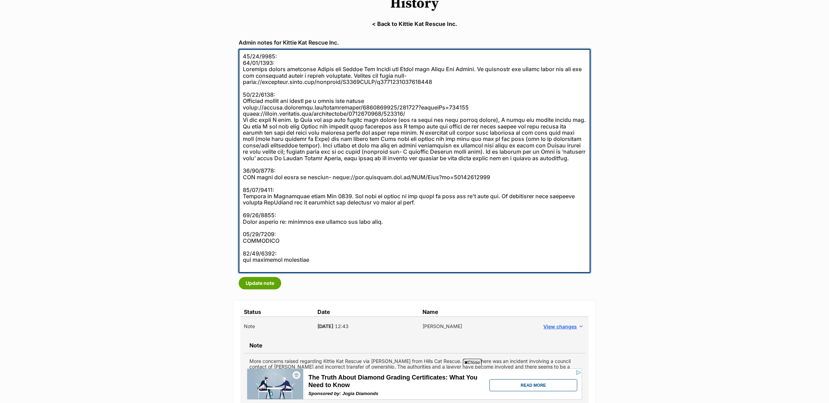
paste textarea "More concerns raised regarding Kittie Kat Rescue via Cindy from Hills Cat Rescu…"
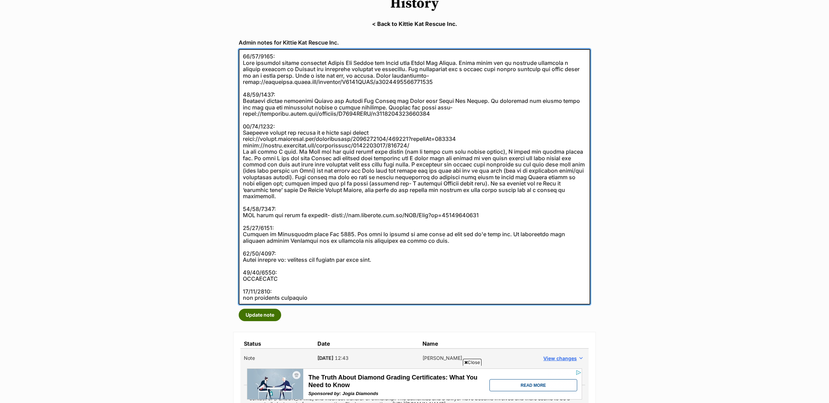
type textarea "30/09/2025: More concerns raised regarding Kittie Kat Rescue via Cindy from Hil…"
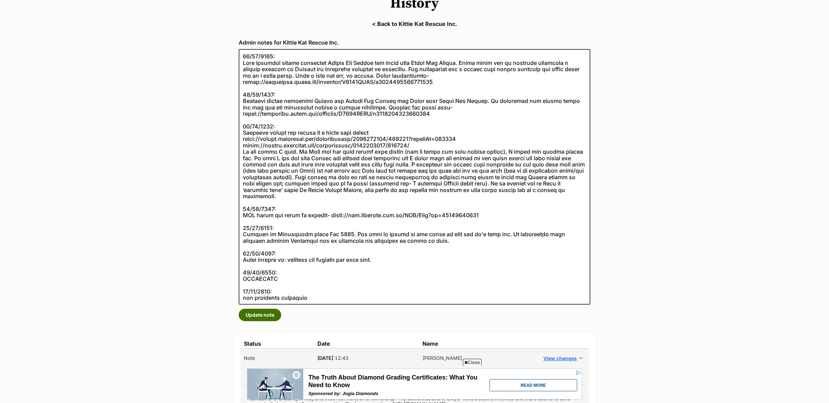
click at [254, 314] on button "Update note" at bounding box center [260, 315] width 42 height 12
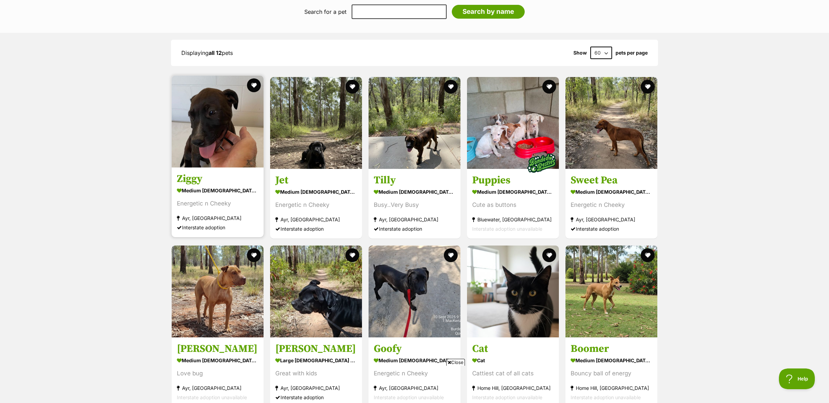
click at [243, 203] on div "Energetic n Cheeky" at bounding box center [217, 203] width 81 height 9
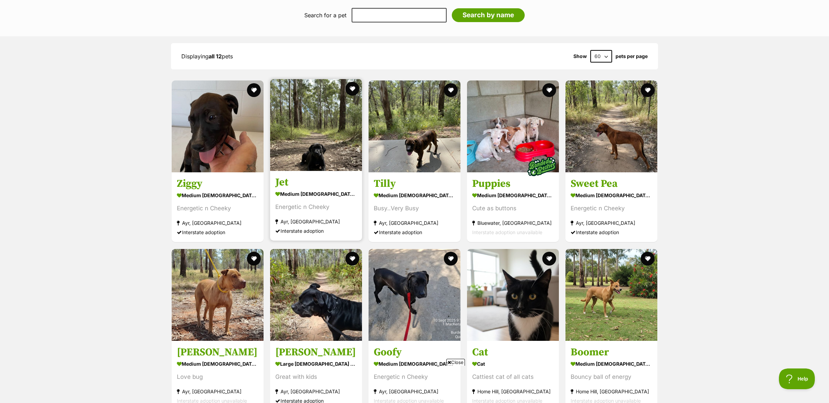
click at [332, 199] on section "medium female Dog Energetic n Cheeky Ayr, QLD Interstate adoption" at bounding box center [315, 212] width 81 height 47
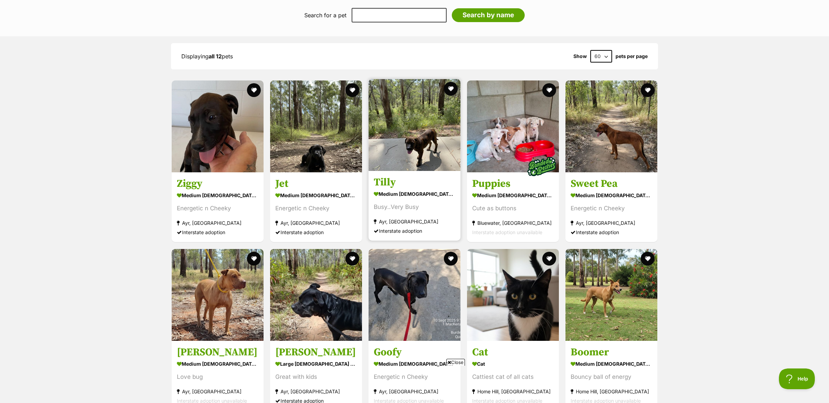
click at [400, 199] on div "medium female Dog" at bounding box center [414, 194] width 81 height 10
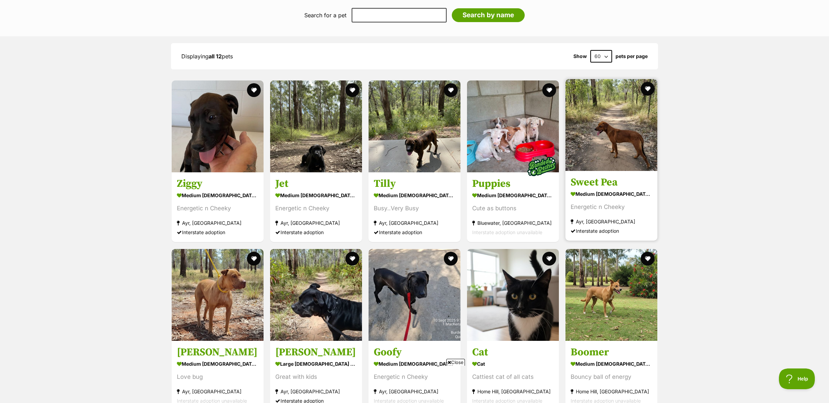
click at [629, 213] on section "medium female Dog Energetic n Cheeky Ayr, QLD Interstate adoption" at bounding box center [610, 212] width 81 height 47
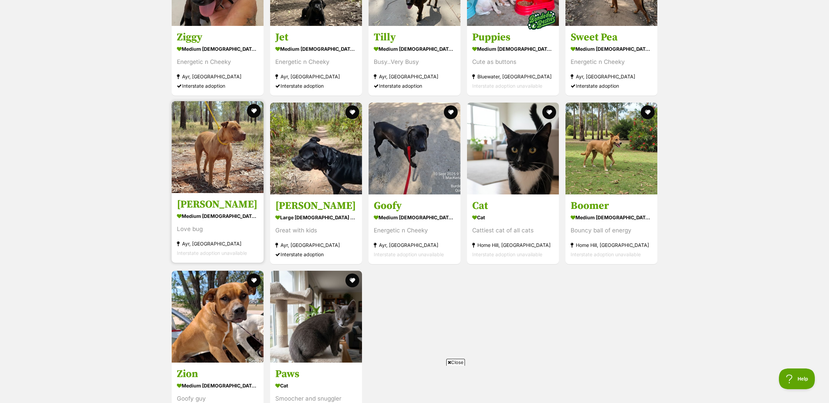
scroll to position [999, 0]
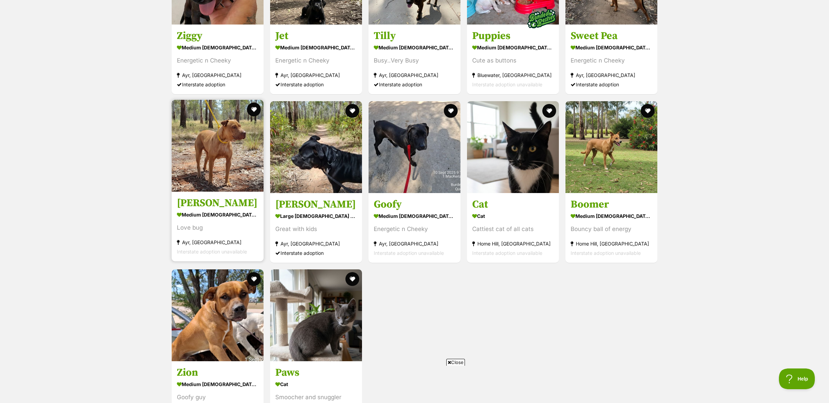
click at [203, 235] on section "medium female Dog Love bug Ayr, QLD Interstate adoption unavailable" at bounding box center [217, 233] width 81 height 47
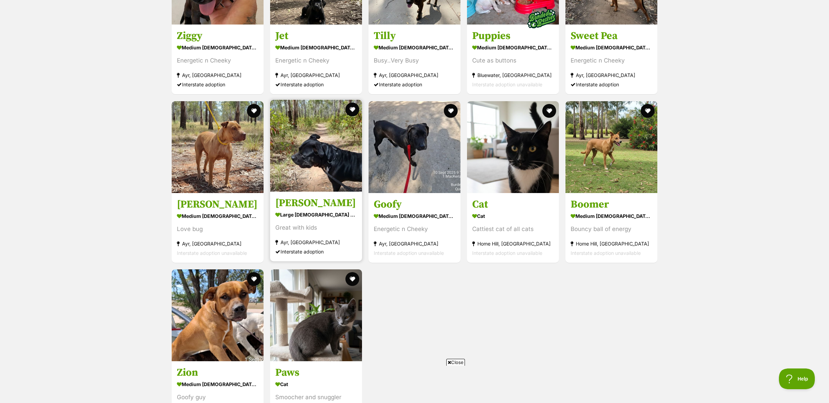
click at [321, 225] on div "Great with kids" at bounding box center [315, 227] width 81 height 9
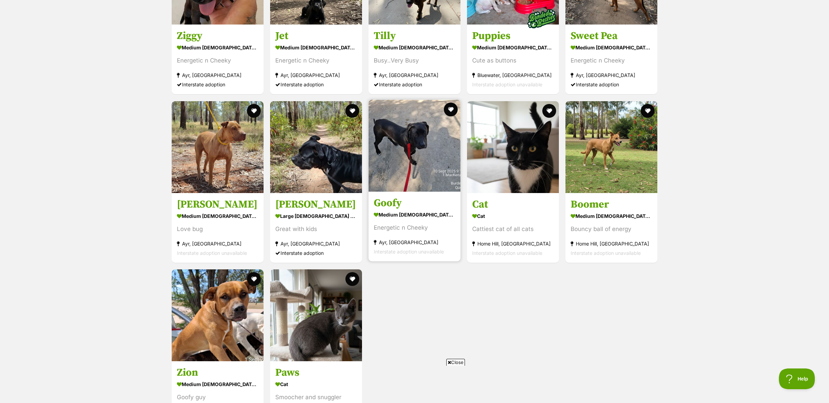
click at [426, 220] on div "medium female Dog" at bounding box center [414, 215] width 81 height 10
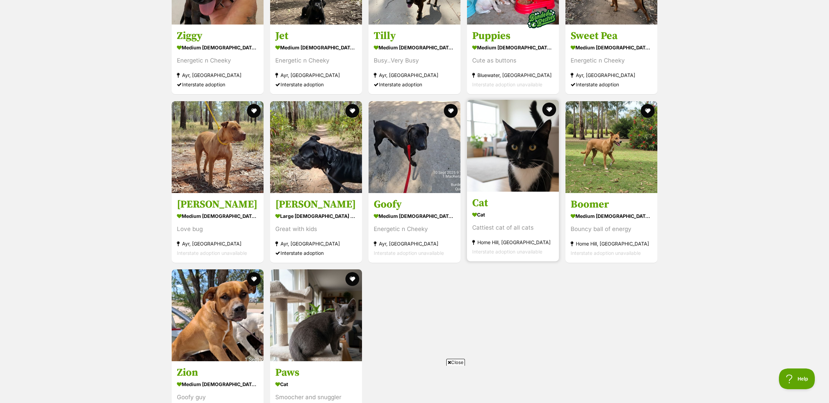
click at [519, 219] on div "Cat" at bounding box center [512, 215] width 81 height 10
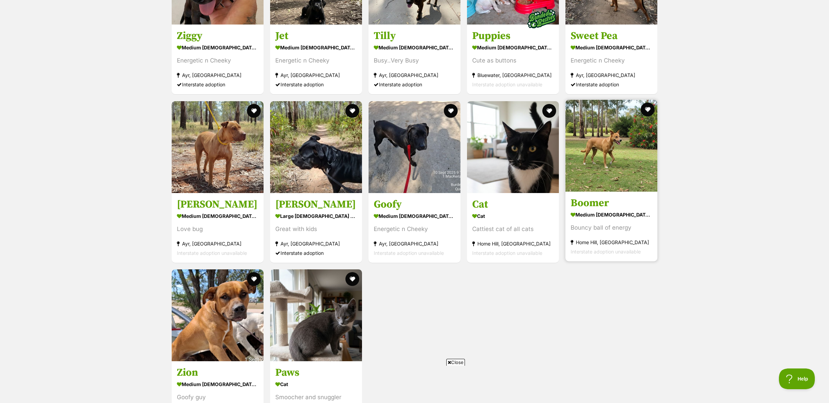
click at [617, 216] on div "medium female Dog" at bounding box center [610, 215] width 81 height 10
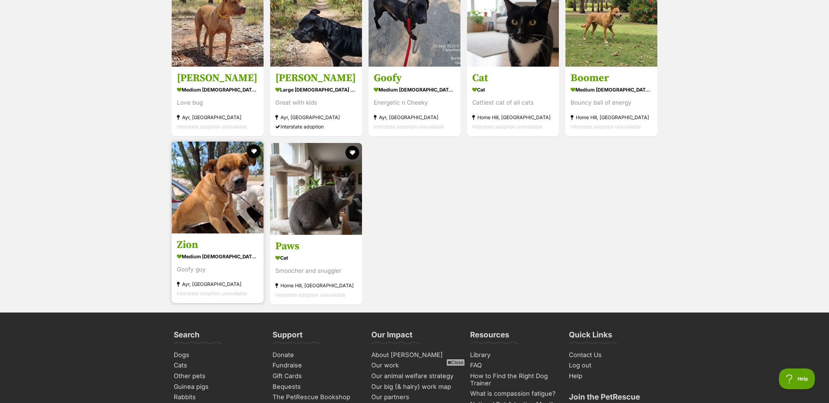
scroll to position [1131, 0]
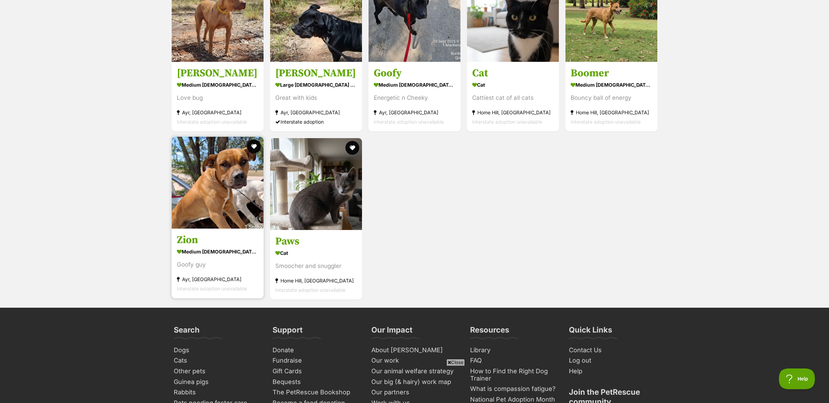
click at [188, 253] on div "medium male Dog" at bounding box center [217, 252] width 81 height 10
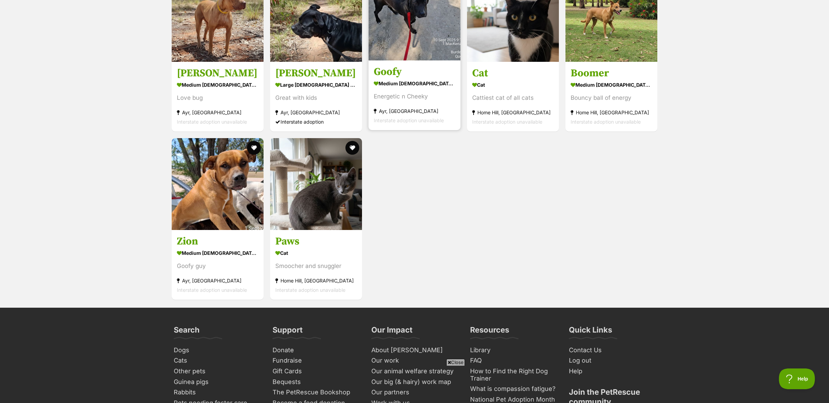
drag, startPoint x: 319, startPoint y: 255, endPoint x: 398, endPoint y: 65, distance: 206.0
click at [319, 255] on div "Cat" at bounding box center [315, 253] width 81 height 10
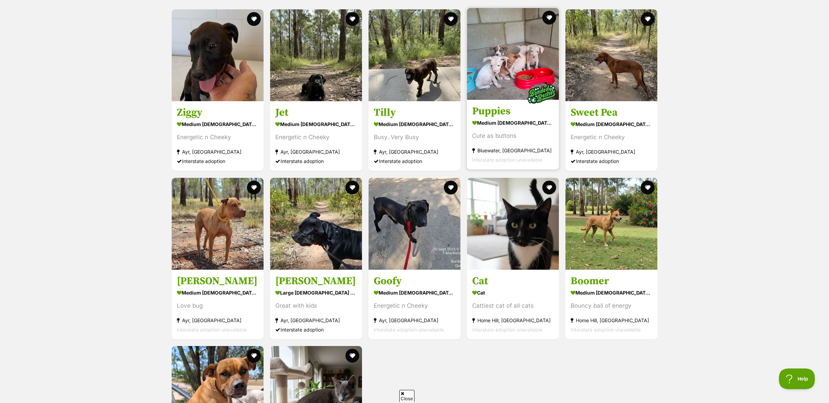
scroll to position [0, 0]
click at [511, 103] on link "Puppies medium female Dog Cute as buttons Bluewater, QLD Interstate adoption un…" at bounding box center [513, 135] width 92 height 70
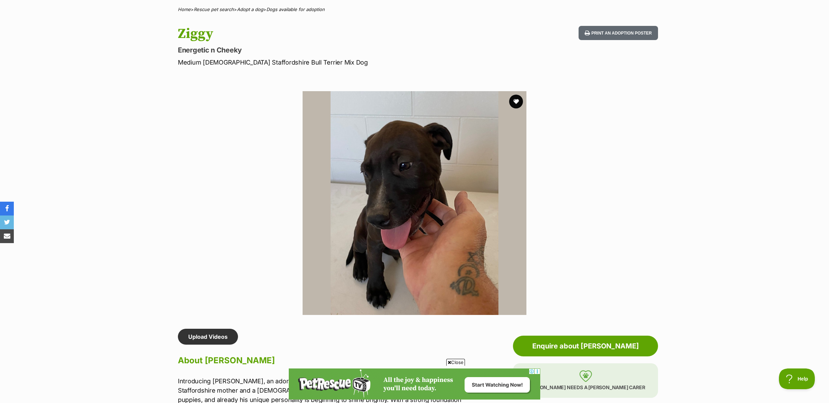
scroll to position [280, 0]
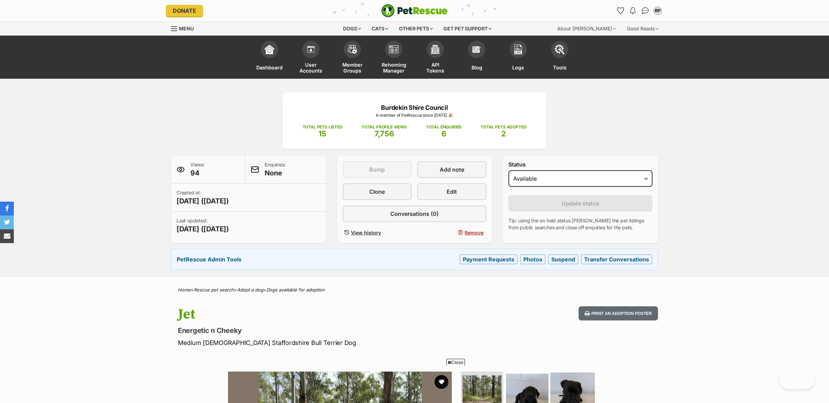
click at [526, 374] on img at bounding box center [527, 395] width 42 height 42
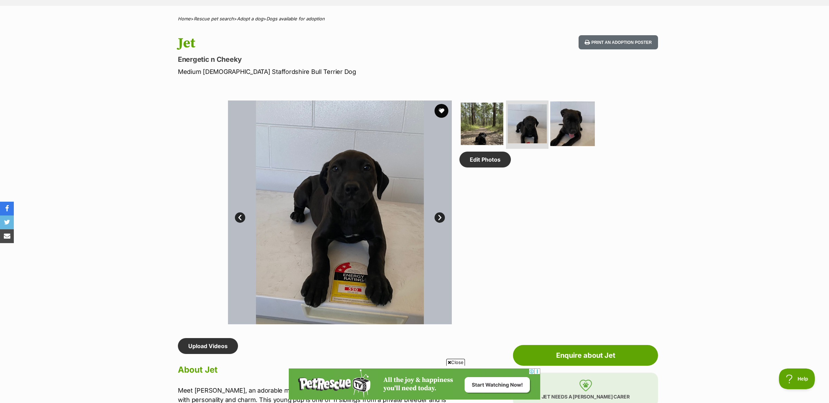
click at [563, 128] on img at bounding box center [572, 123] width 45 height 45
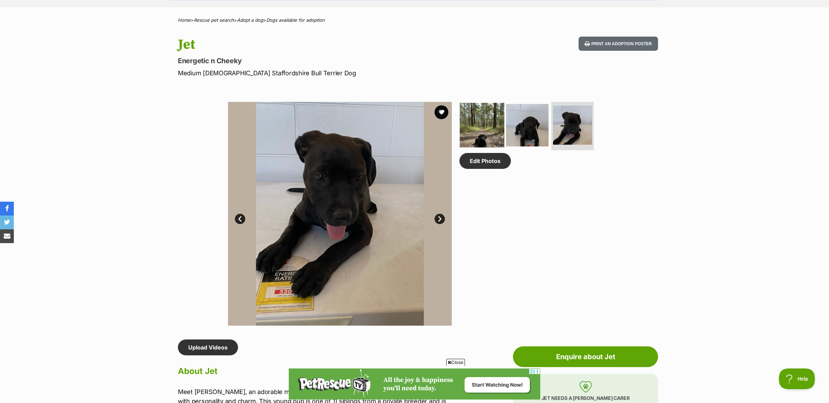
click at [485, 123] on img at bounding box center [481, 125] width 45 height 45
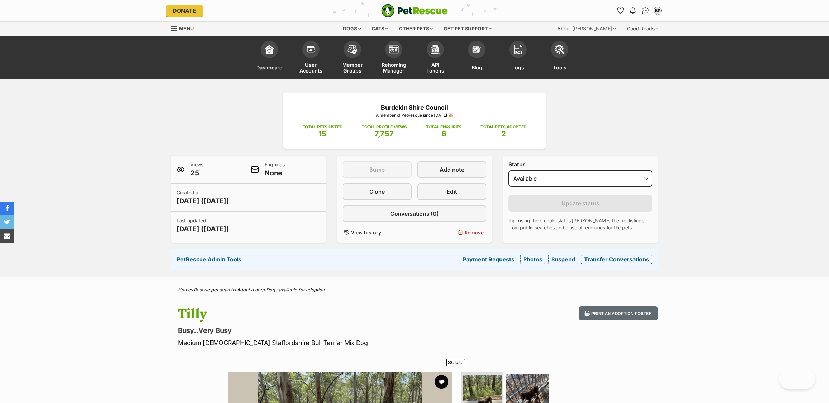
click at [512, 371] on ul at bounding box center [530, 396] width 142 height 51
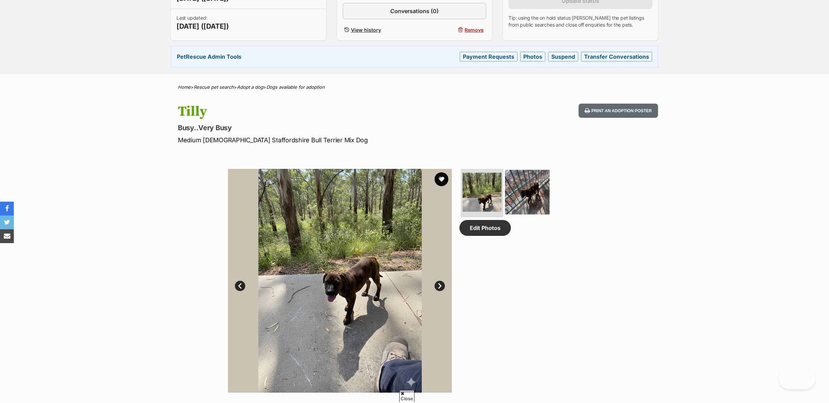
click at [528, 190] on img at bounding box center [527, 192] width 45 height 45
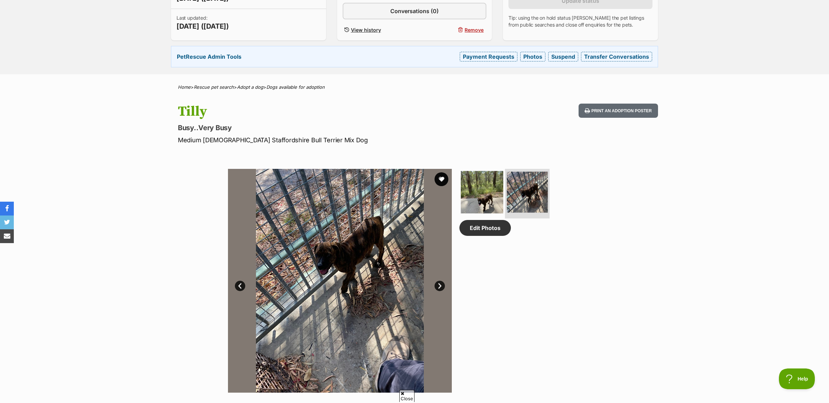
scroll to position [0, 0]
click at [481, 183] on img at bounding box center [481, 192] width 45 height 45
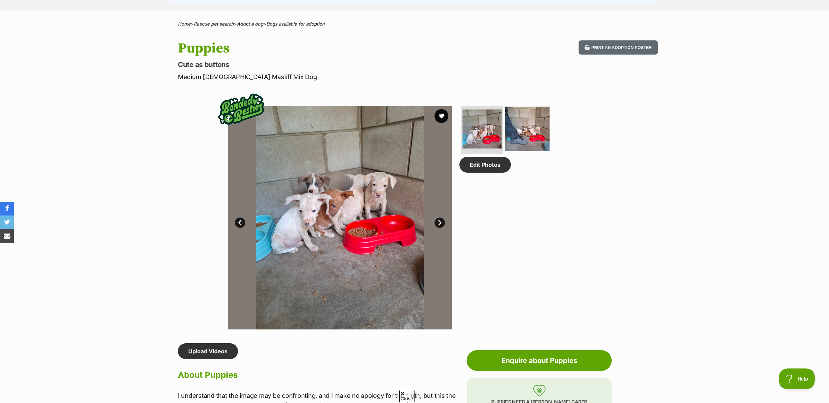
click at [539, 138] on img at bounding box center [527, 129] width 45 height 45
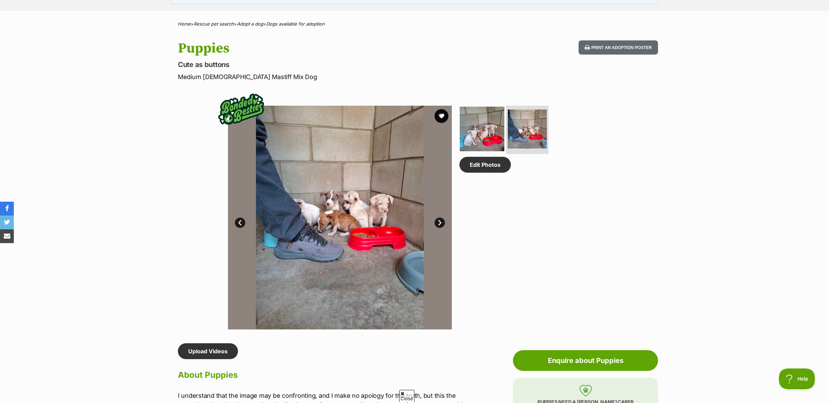
click at [477, 144] on img at bounding box center [481, 129] width 45 height 45
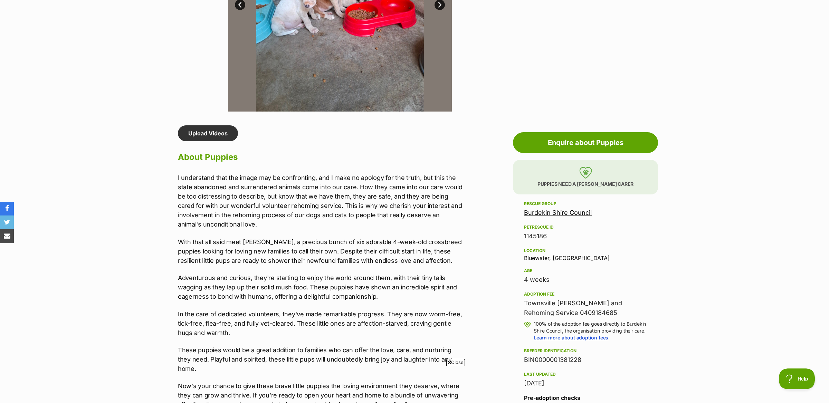
click at [565, 209] on link "Burdekin Shire Council" at bounding box center [558, 212] width 68 height 7
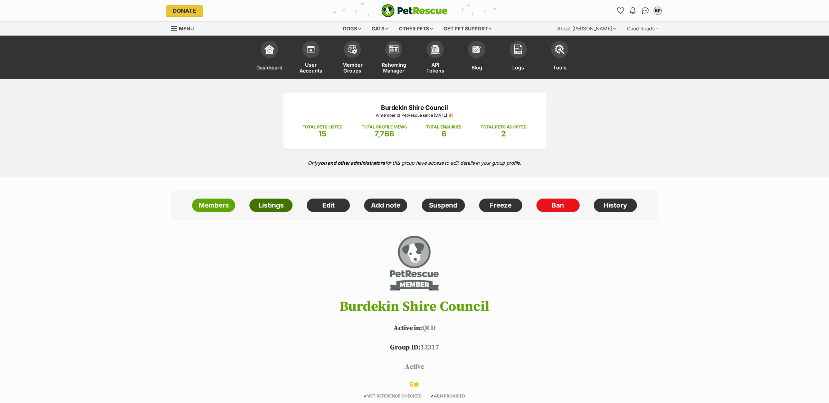
click at [266, 199] on link "Listings" at bounding box center [270, 206] width 43 height 14
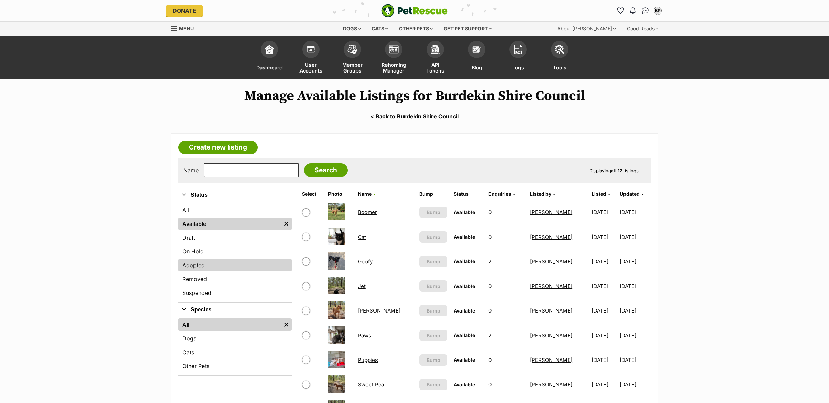
click at [204, 268] on link "Adopted" at bounding box center [234, 265] width 113 height 12
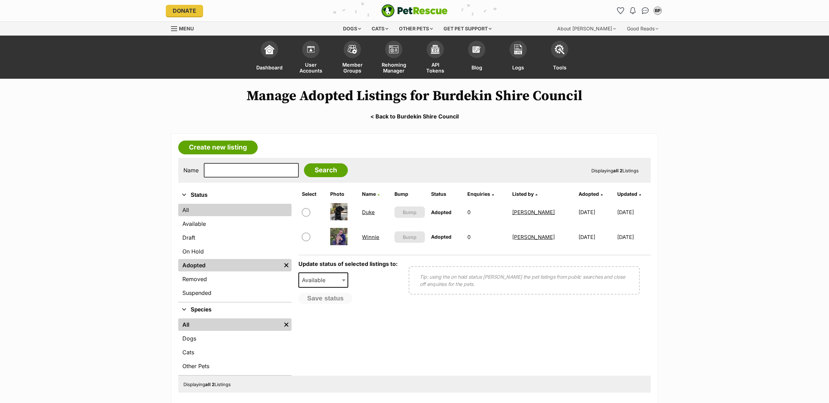
click at [193, 215] on link "All" at bounding box center [234, 210] width 113 height 12
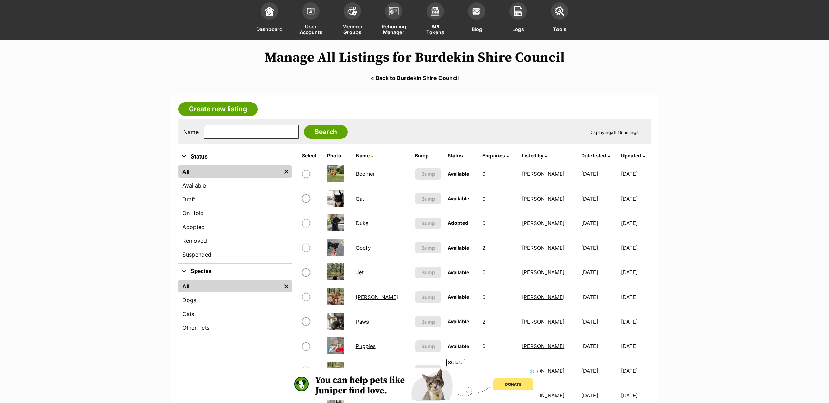
scroll to position [32, 0]
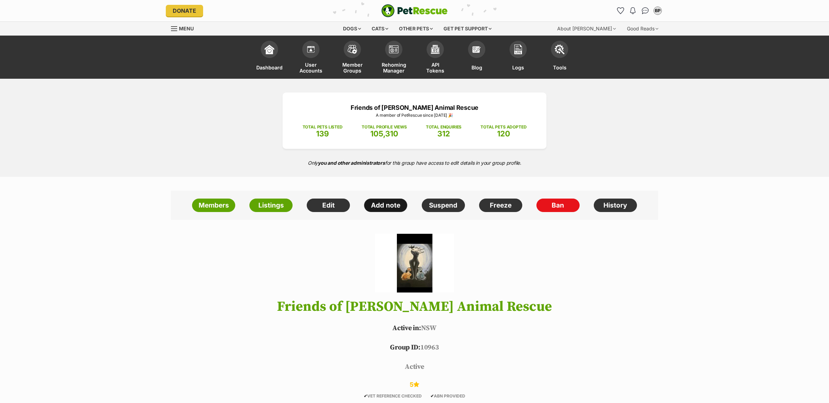
click at [387, 205] on link "Add note" at bounding box center [385, 206] width 43 height 14
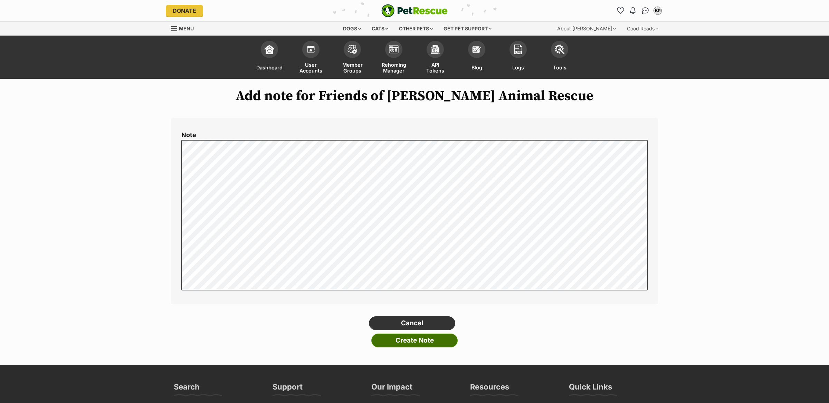
click at [429, 340] on input "Create Note" at bounding box center [414, 340] width 86 height 14
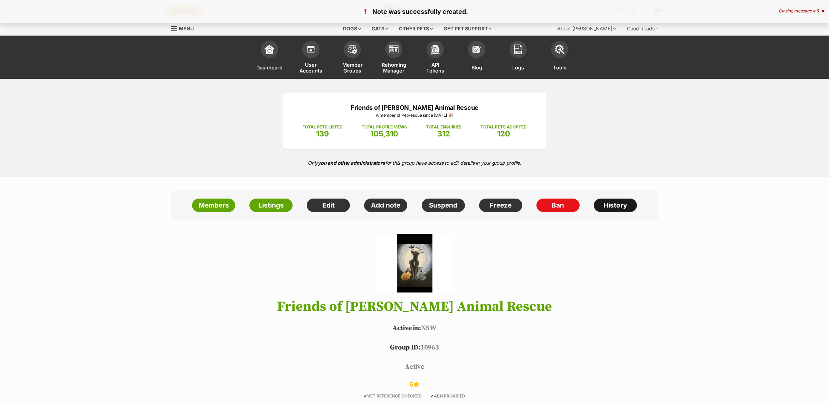
click at [610, 209] on link "History" at bounding box center [614, 206] width 43 height 14
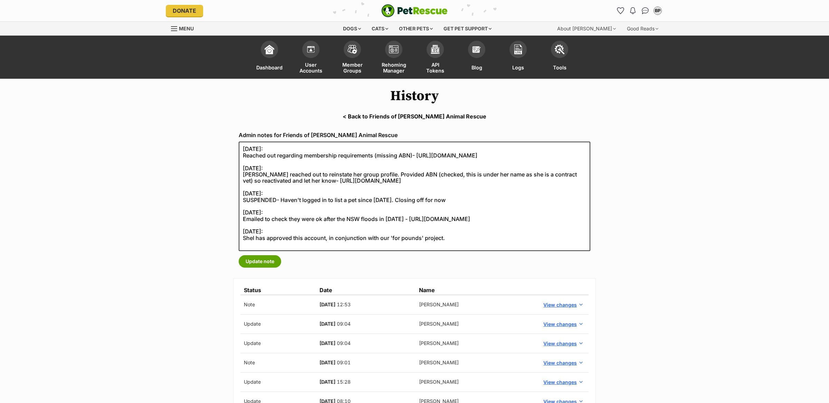
click at [372, 118] on link "< Back to Friends of [PERSON_NAME] Animal Rescue" at bounding box center [414, 116] width 829 height 6
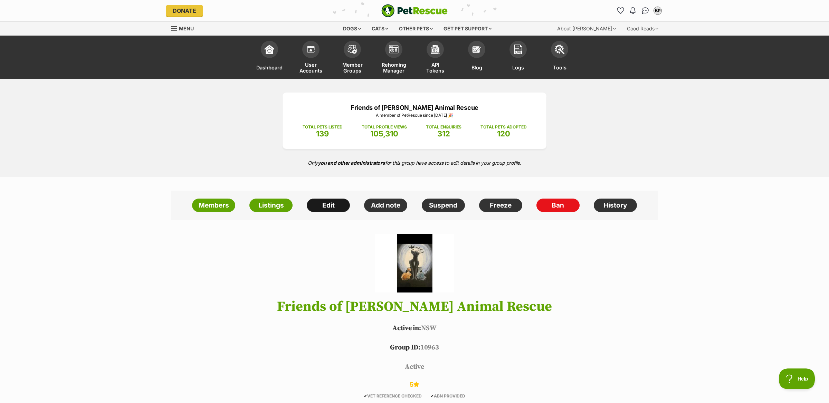
click at [333, 208] on link "Edit" at bounding box center [328, 206] width 43 height 14
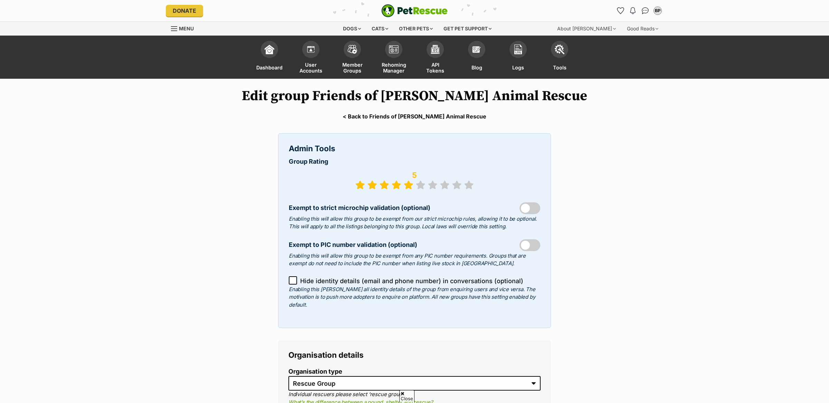
select select "rescue group"
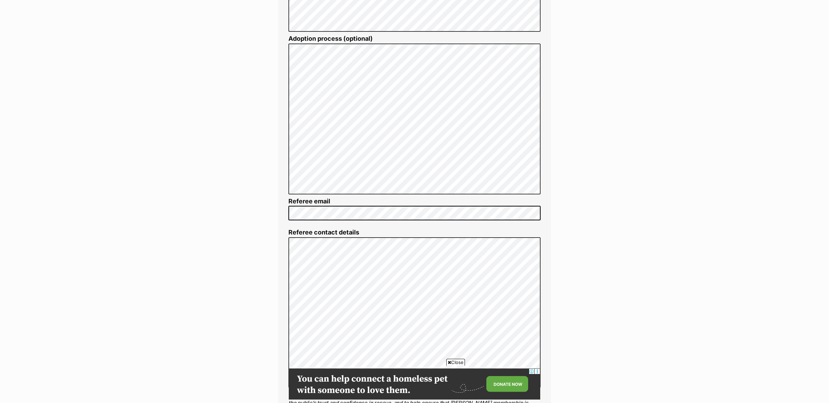
scroll to position [1315, 0]
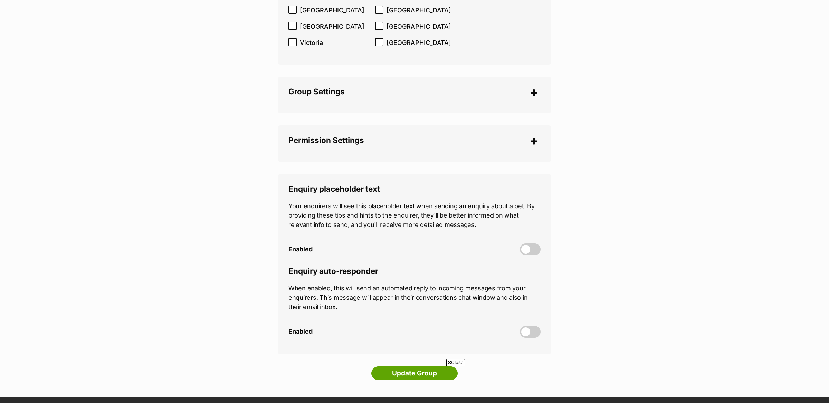
scroll to position [1930, 0]
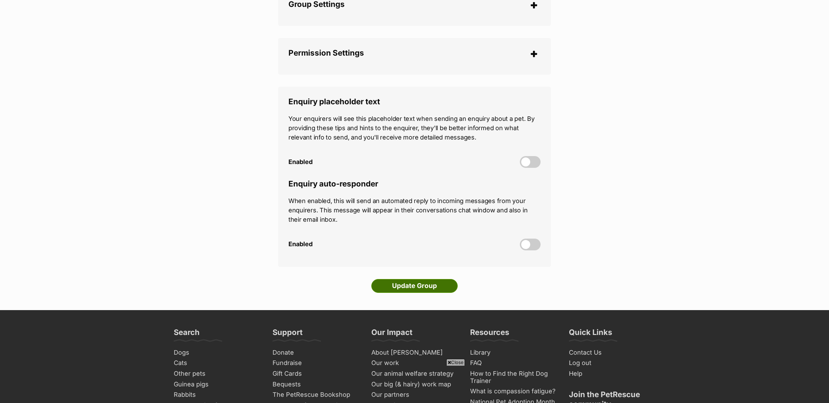
click at [424, 279] on input "Update Group" at bounding box center [414, 286] width 86 height 14
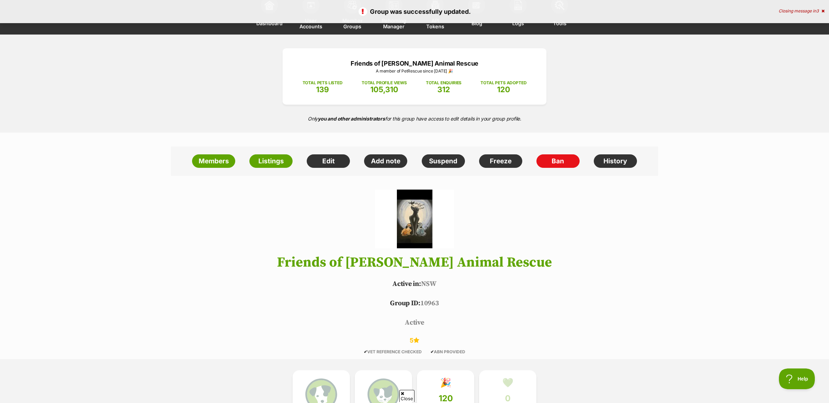
scroll to position [41, 0]
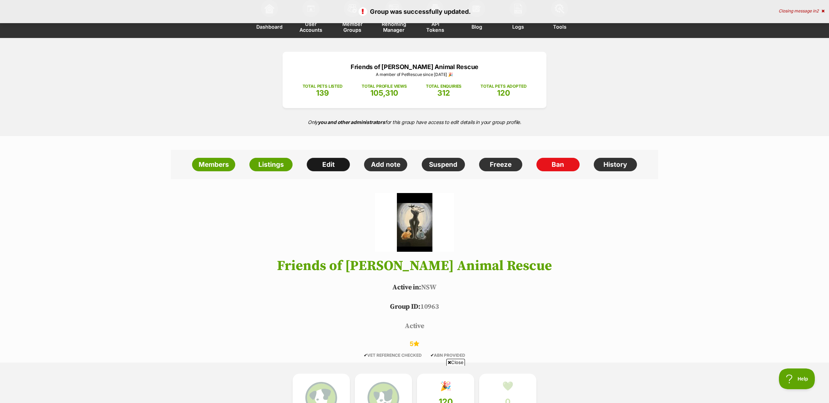
click at [333, 164] on link "Edit" at bounding box center [328, 165] width 43 height 14
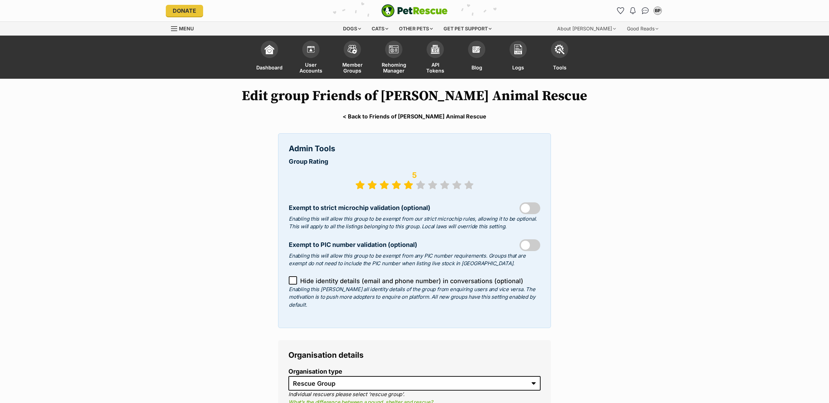
select select "rescue group"
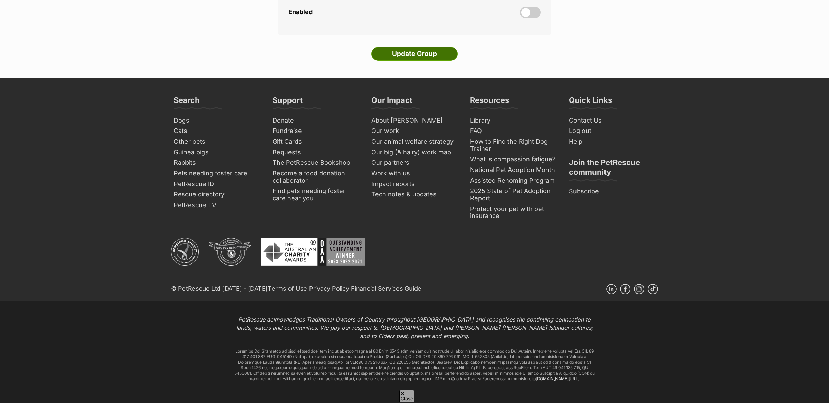
click at [398, 47] on input "Update Group" at bounding box center [414, 54] width 86 height 14
